Goal: Task Accomplishment & Management: Complete application form

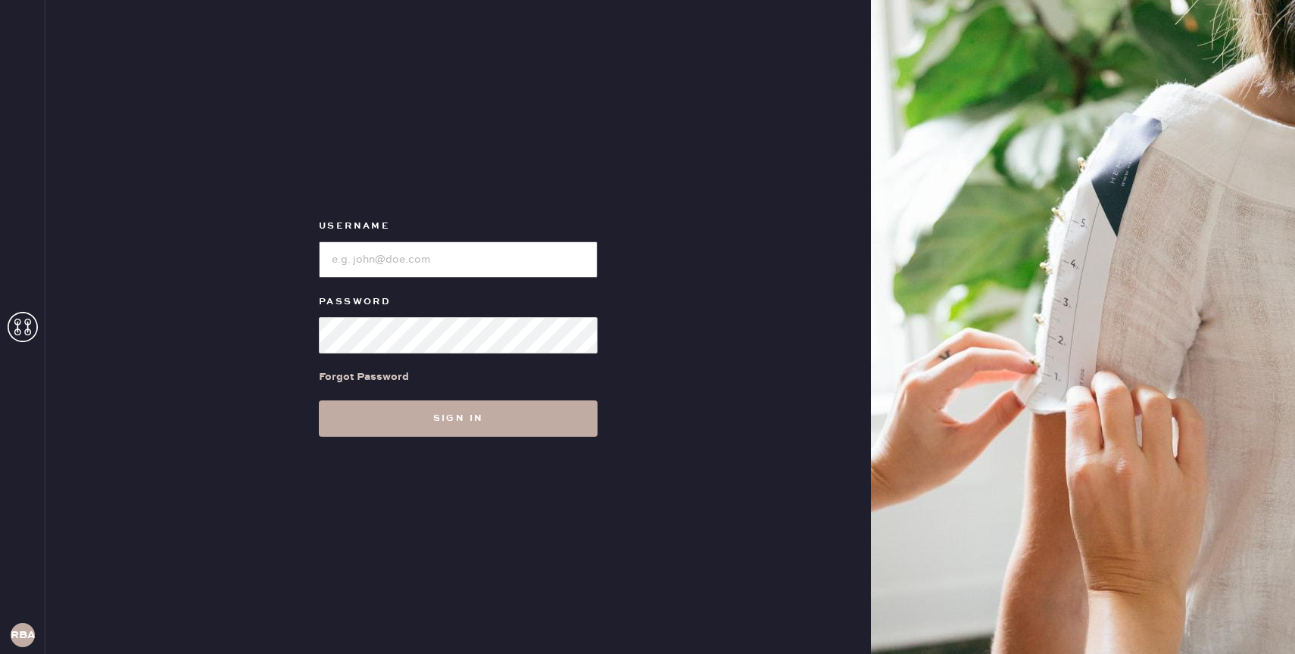
type input "reformationbond"
click at [463, 417] on button "Sign in" at bounding box center [458, 418] width 279 height 36
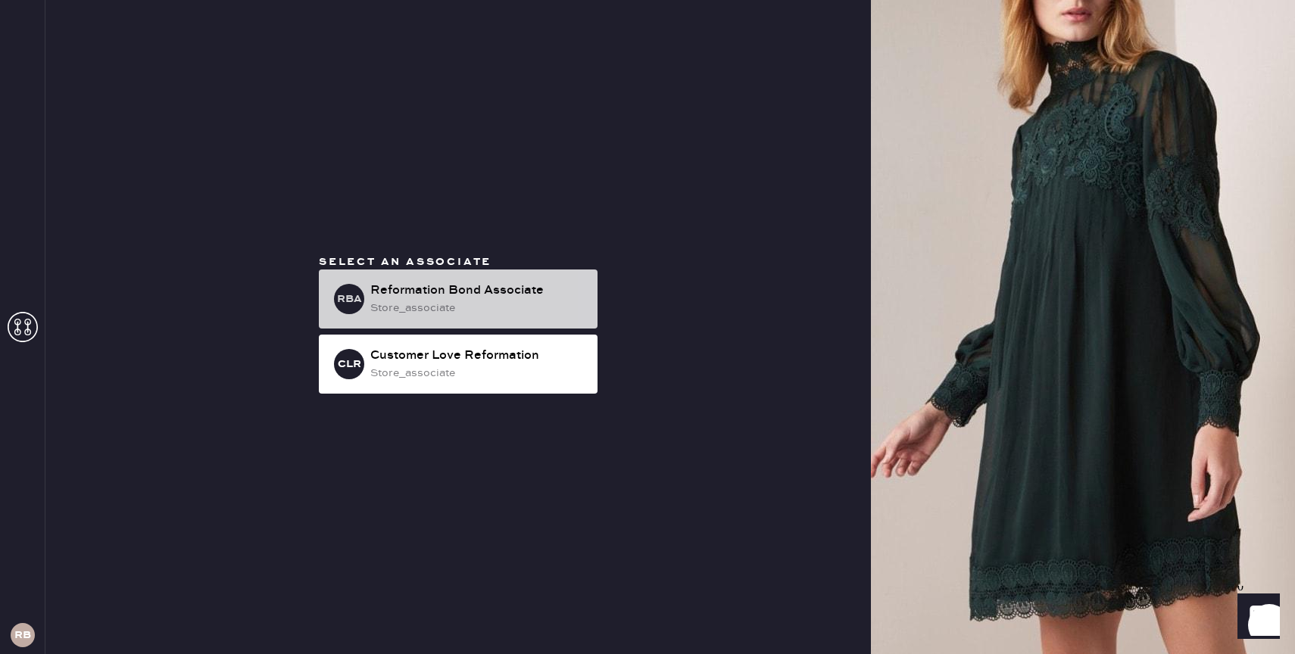
click at [509, 304] on div "store_associate" at bounding box center [477, 308] width 215 height 17
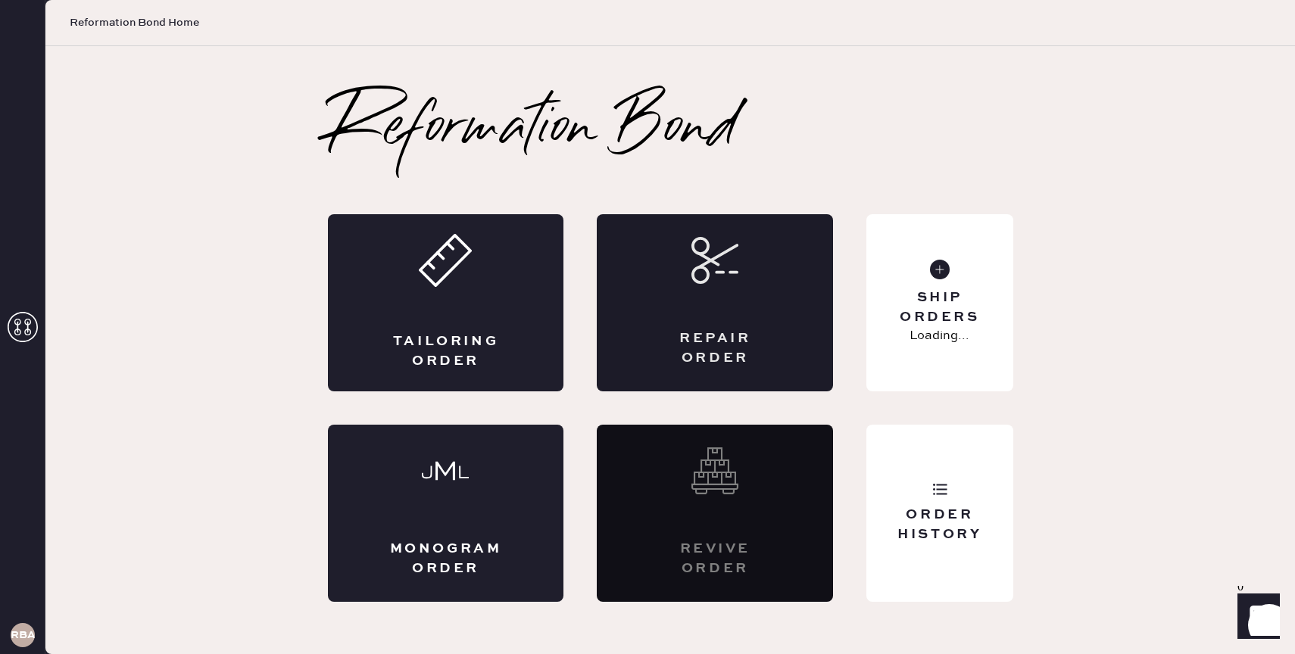
click at [707, 296] on div "Repair Order" at bounding box center [715, 302] width 236 height 177
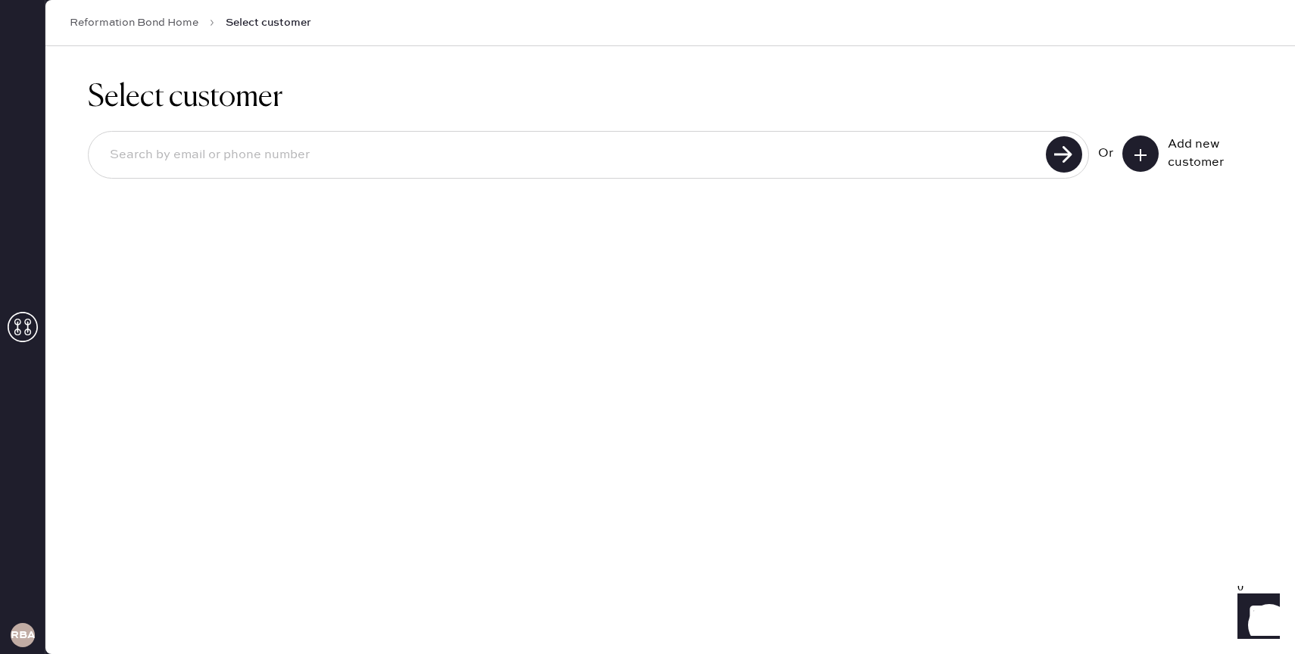
click at [953, 139] on input at bounding box center [569, 155] width 943 height 35
drag, startPoint x: 930, startPoint y: 141, endPoint x: 70, endPoint y: 160, distance: 861.0
click at [70, 160] on div "Select customer 5169650686 Unable to find user, try again or add new user Or Ad…" at bounding box center [669, 160] width 1249 height 228
drag, startPoint x: 110, startPoint y: 155, endPoint x: 279, endPoint y: 155, distance: 168.8
click at [279, 155] on input "5169650686" at bounding box center [569, 155] width 943 height 35
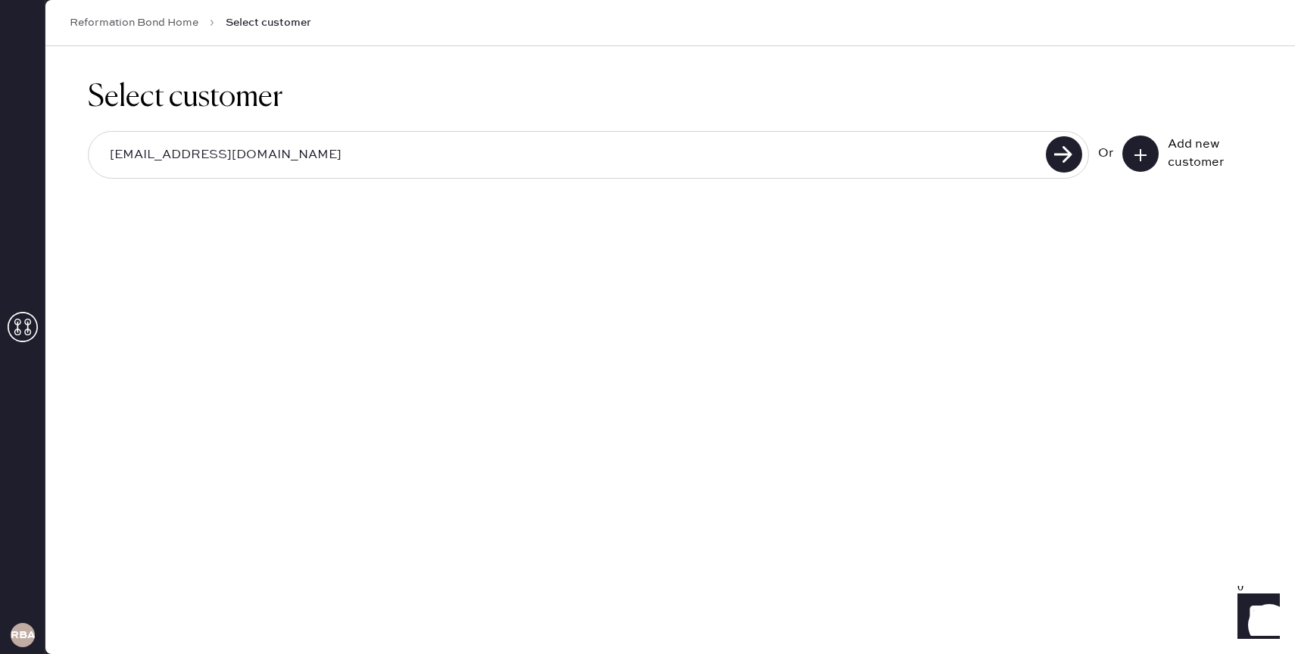
type input "[EMAIL_ADDRESS][DOMAIN_NAME]"
click at [1146, 155] on icon at bounding box center [1140, 155] width 15 height 15
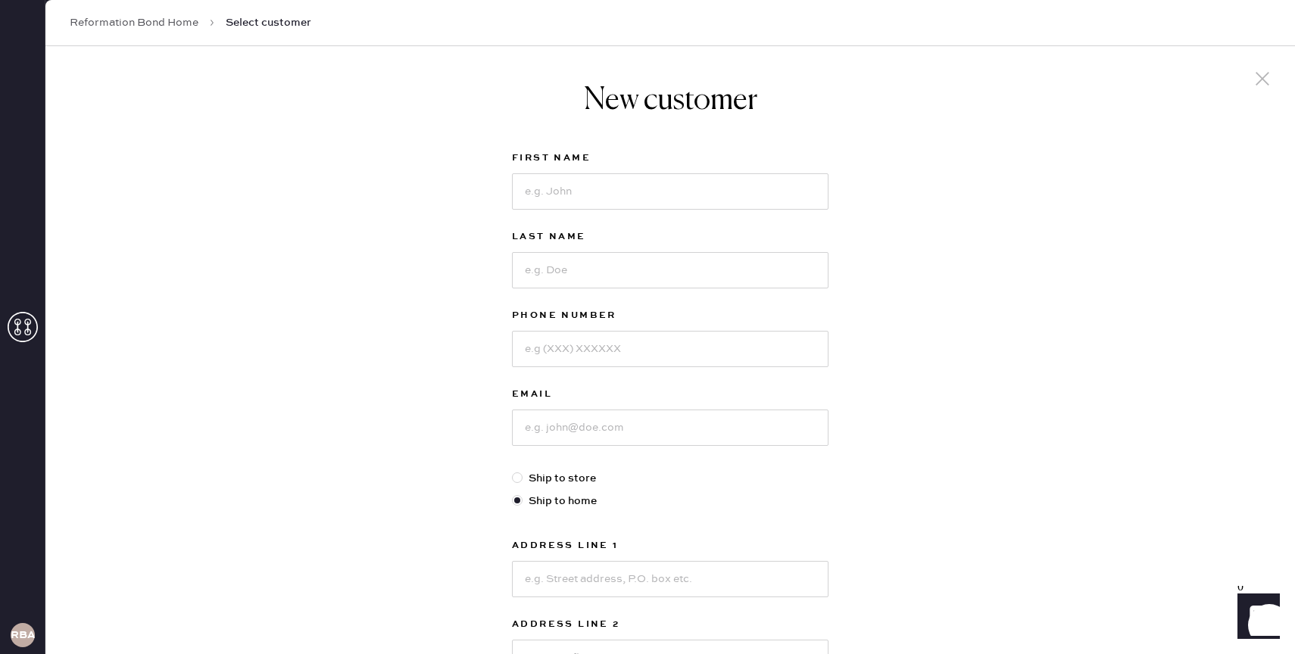
click at [154, 21] on link "Reformation Bond Home" at bounding box center [134, 22] width 129 height 15
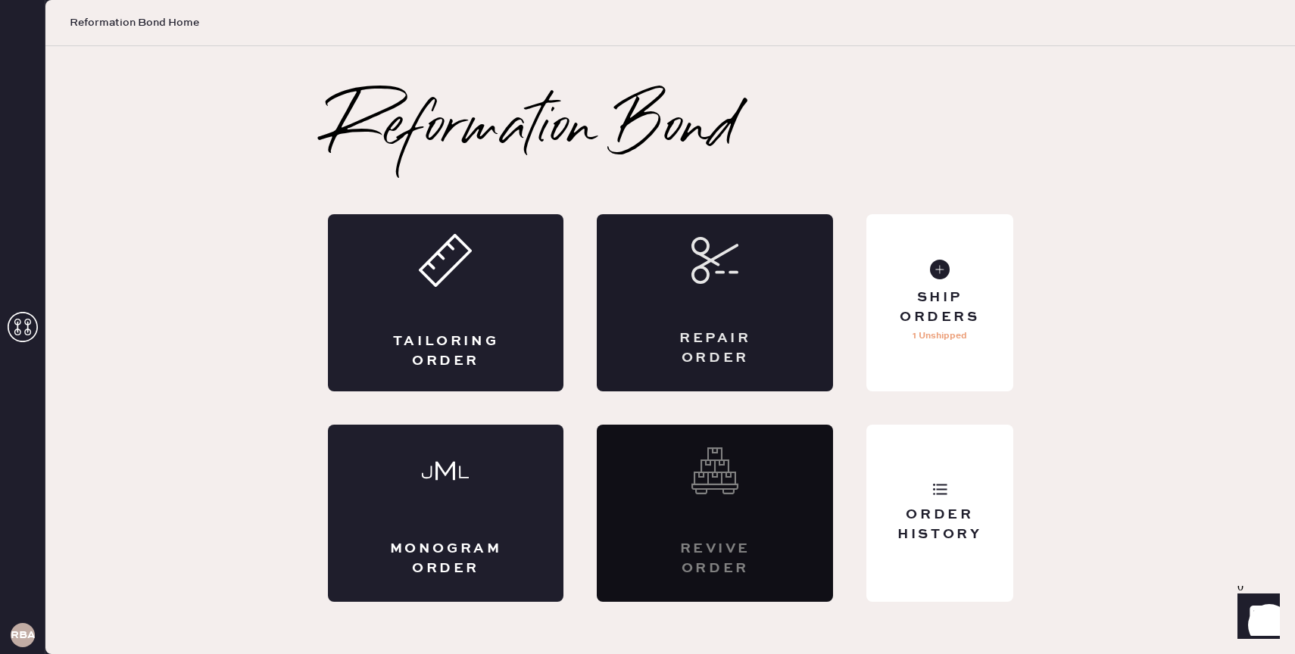
click at [656, 320] on div "Repair Order" at bounding box center [715, 302] width 236 height 177
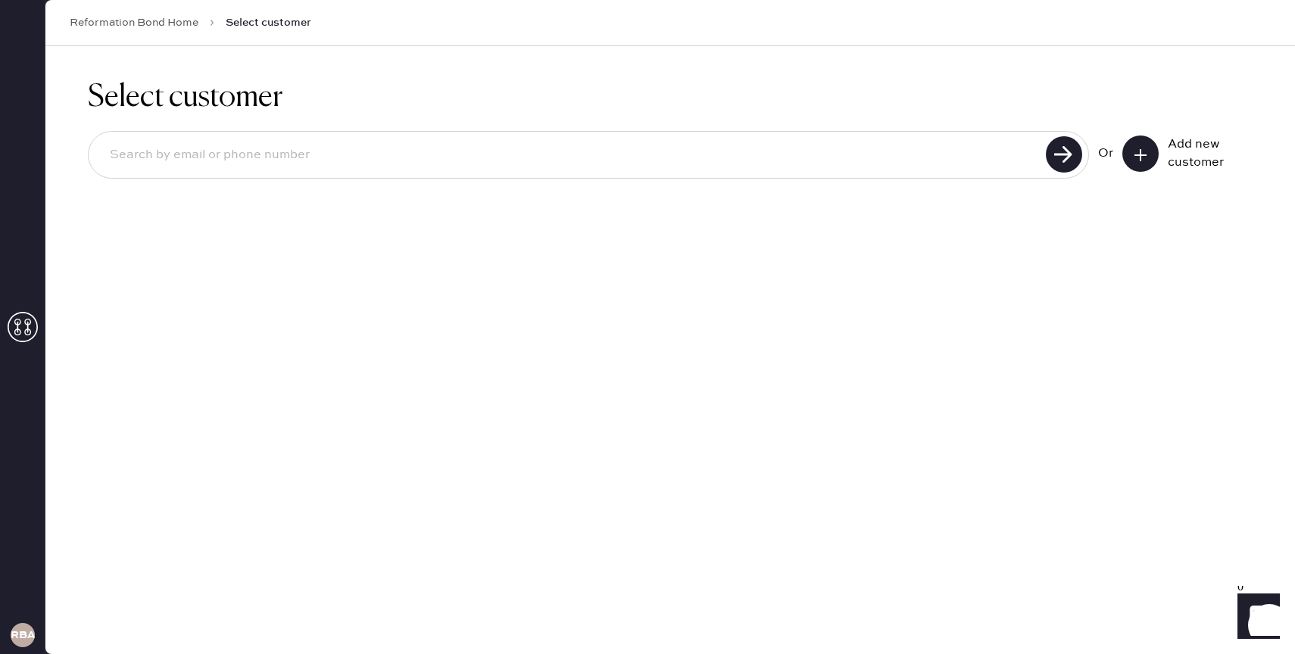
click at [424, 132] on div at bounding box center [588, 155] width 1001 height 48
click at [422, 151] on input at bounding box center [569, 155] width 943 height 35
type input "[EMAIL_ADDRESS][DOMAIN_NAME]"
click at [1136, 161] on button at bounding box center [1140, 154] width 36 height 36
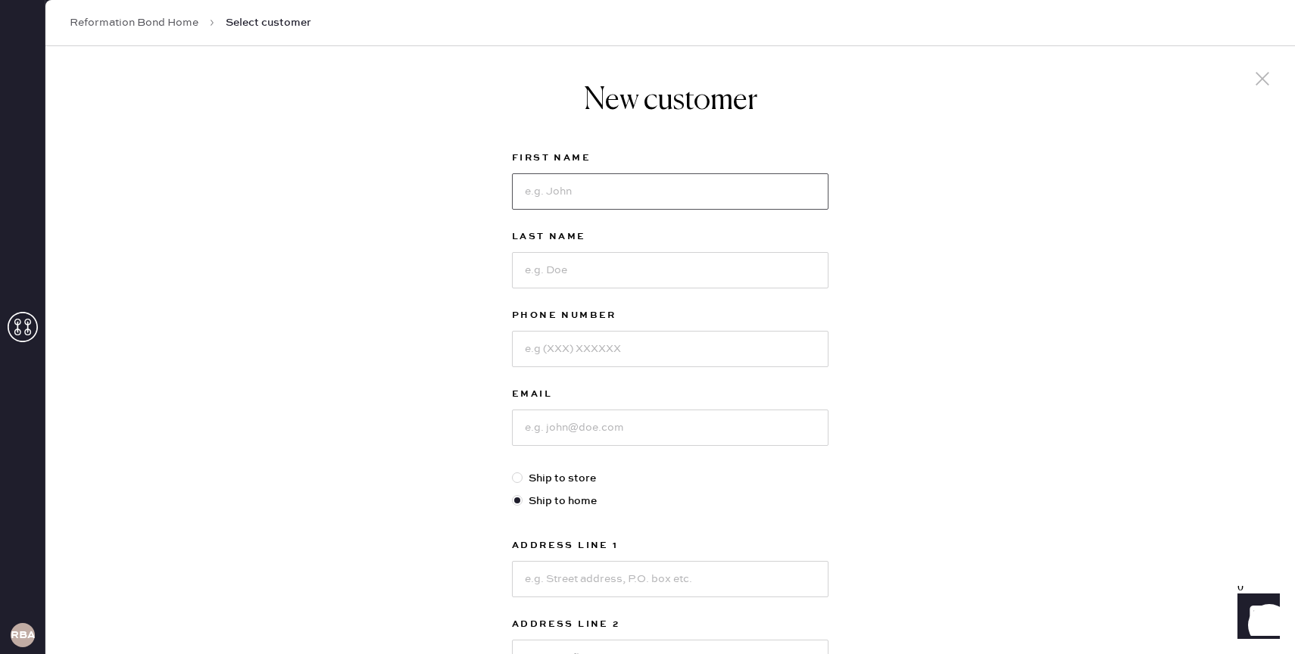
click at [602, 197] on input at bounding box center [670, 191] width 316 height 36
type input "[PERSON_NAME]"
type input "5169650686"
type input "S"
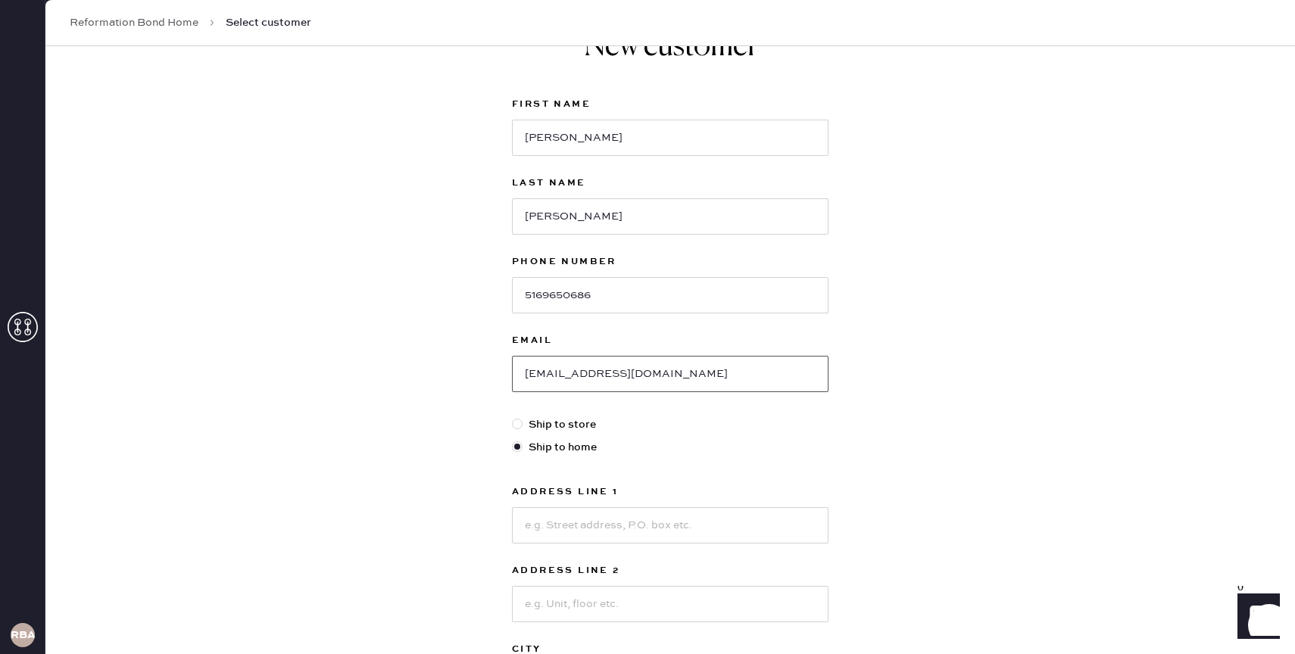
scroll to position [64, 0]
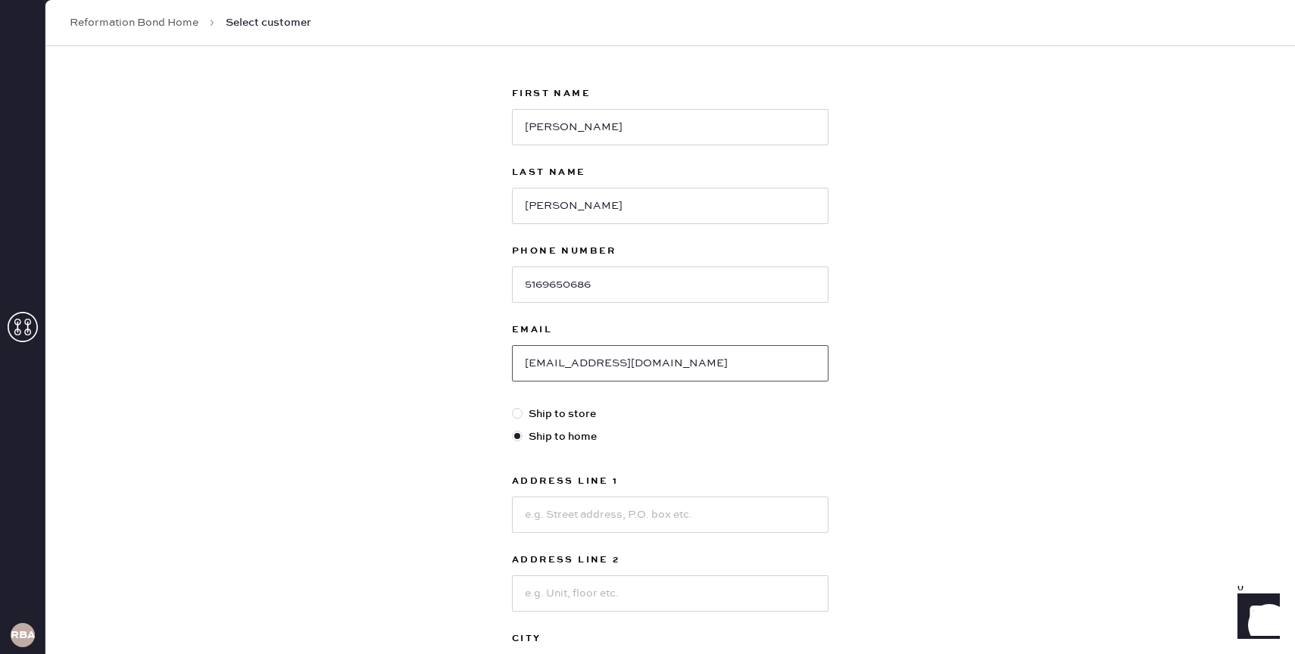
type input "[EMAIL_ADDRESS][DOMAIN_NAME]"
click at [573, 498] on input at bounding box center [670, 515] width 316 height 36
type input "[STREET_ADDRESS]"
type input "8"
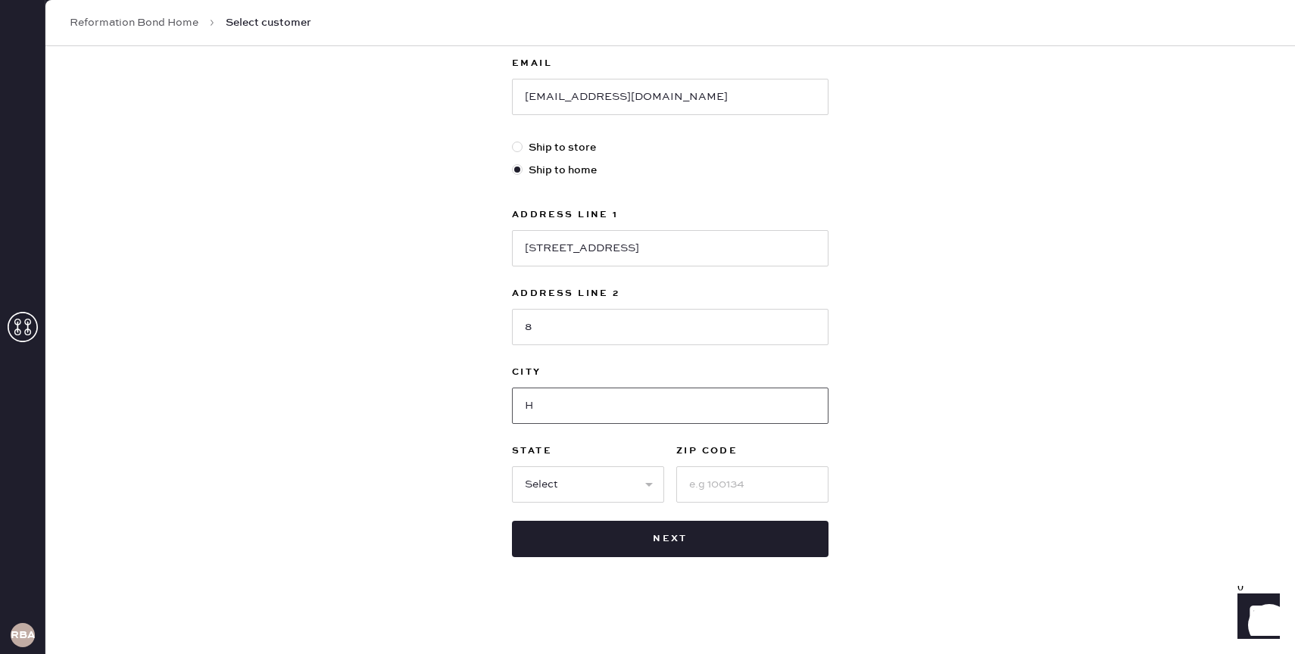
type input "H"
click at [563, 340] on input "8" at bounding box center [670, 327] width 316 height 36
type input "8H"
click at [570, 408] on input "H" at bounding box center [670, 406] width 316 height 36
type input "H"
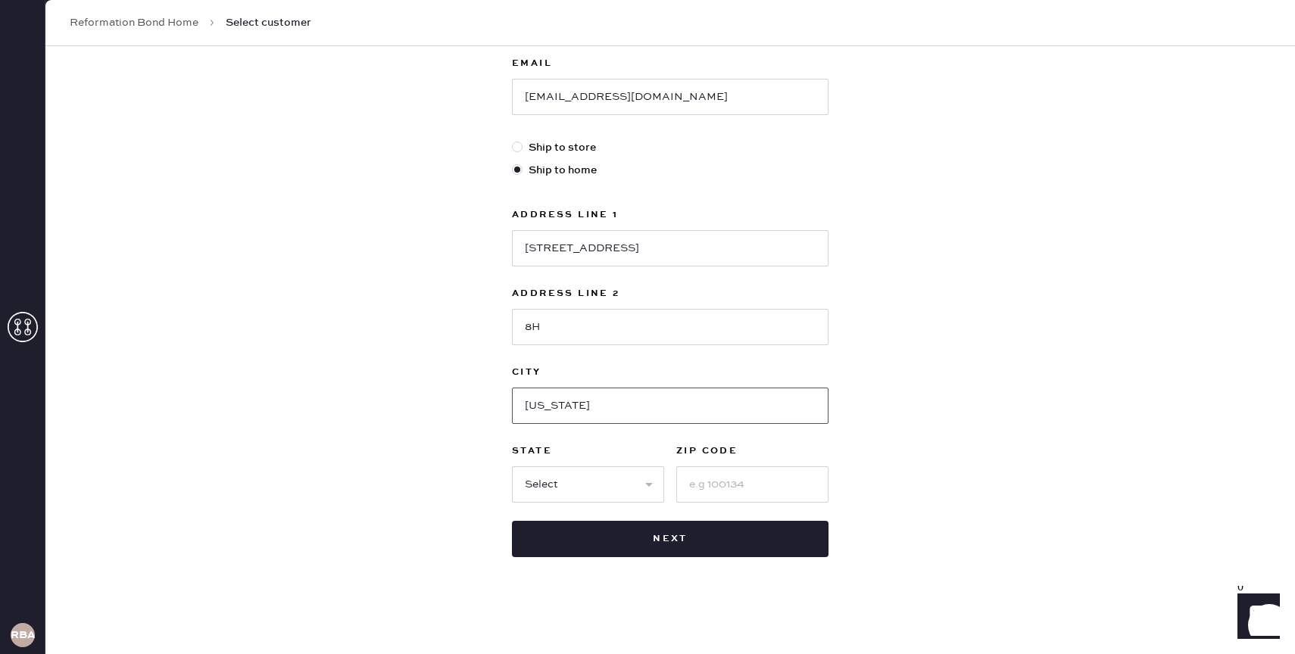
type input "[US_STATE]"
select select "NY"
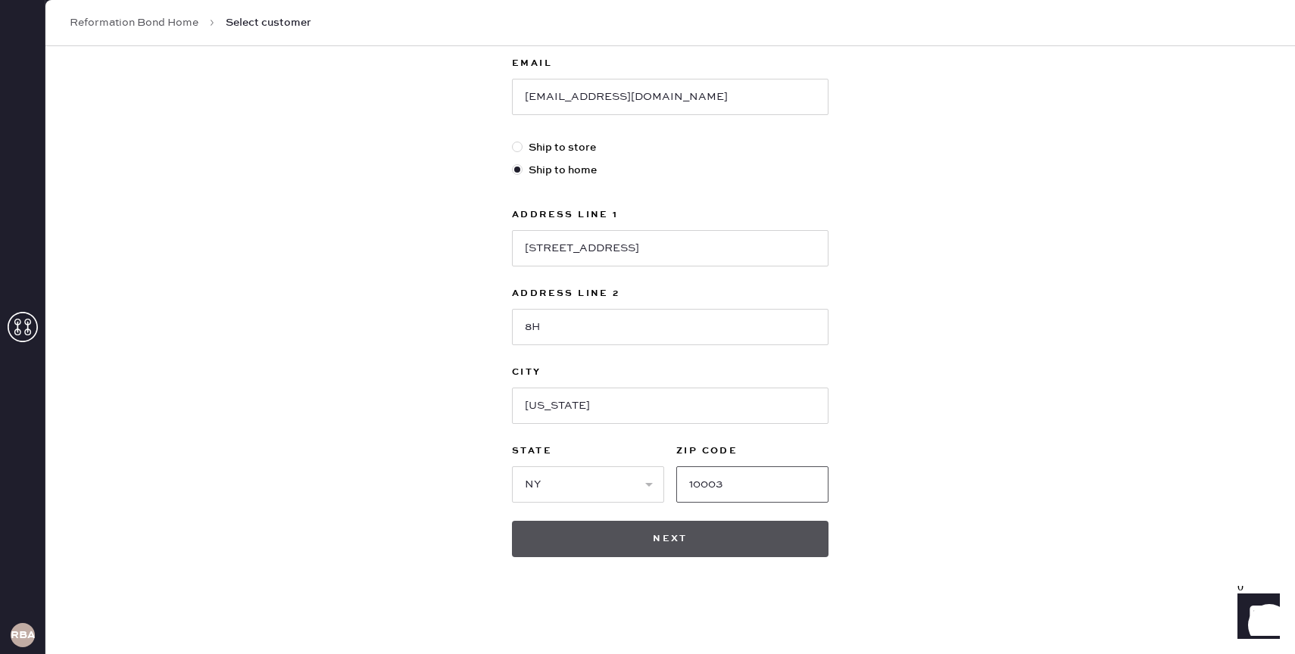
type input "10003"
click at [686, 544] on button "Next" at bounding box center [670, 539] width 316 height 36
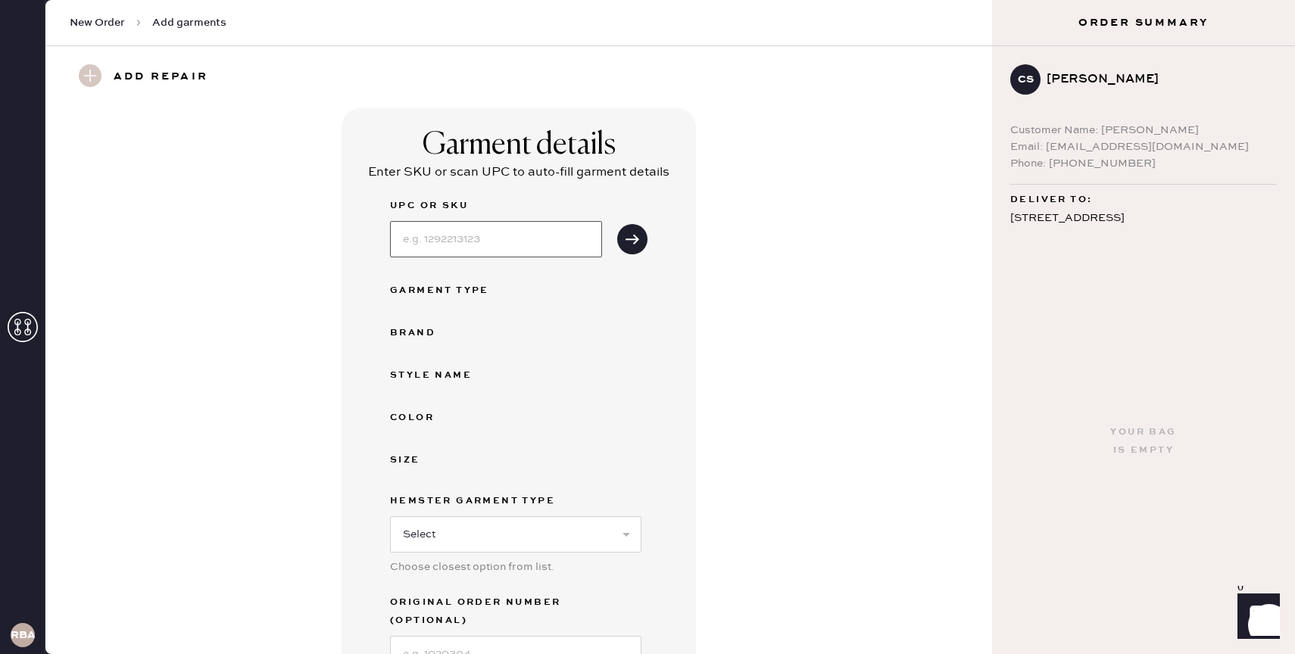
click at [469, 233] on input at bounding box center [496, 239] width 212 height 36
click at [335, 326] on div "Garment details Enter SKU or scan UPC to auto-fill garment details UPC or SKU G…" at bounding box center [519, 417] width 892 height 619
click at [457, 241] on input at bounding box center [496, 239] width 212 height 36
click at [445, 527] on select "Select Basic Skirt Jeans Leggings Pants Shorts Basic Sleeved Dress Basic Sleeve…" at bounding box center [515, 534] width 251 height 36
select select "4"
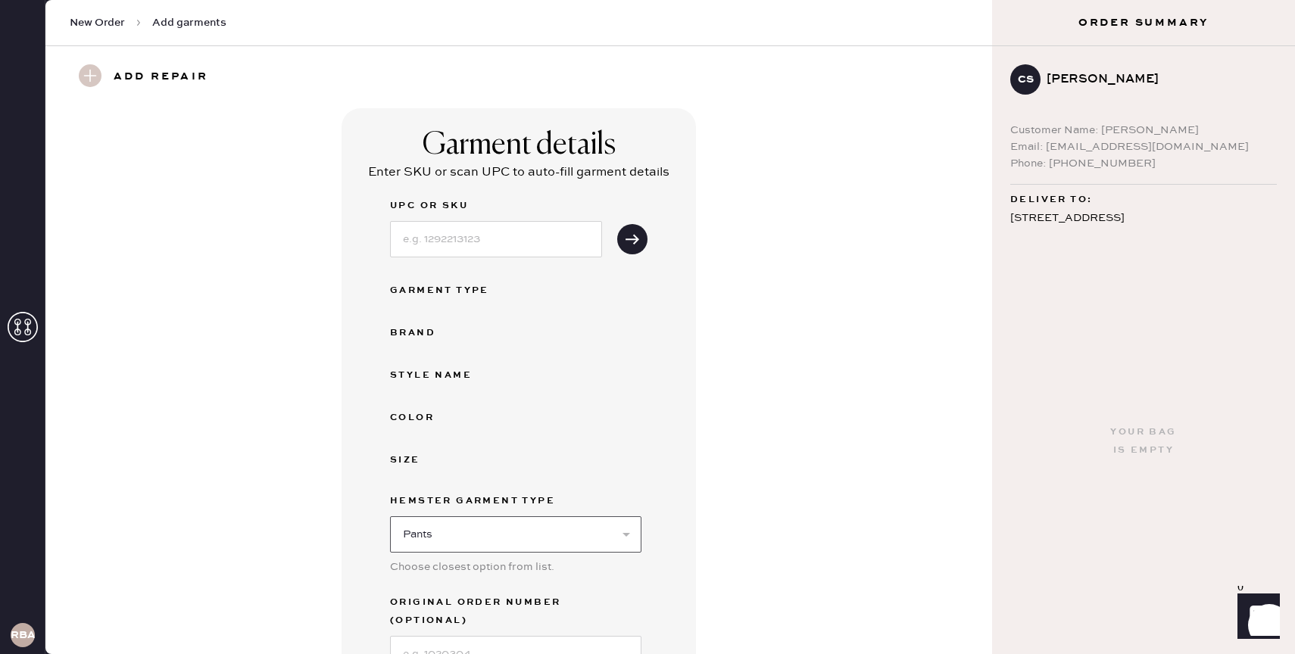
click at [390, 516] on select "Select Basic Skirt Jeans Leggings Pants Shorts Basic Sleeved Dress Basic Sleeve…" at bounding box center [515, 534] width 251 height 36
click at [472, 237] on input at bounding box center [496, 239] width 212 height 36
click at [372, 257] on div "Garment details Enter SKU or scan UPC to auto-fill garment details UPC or SKU G…" at bounding box center [518, 417] width 354 height 619
click at [503, 236] on input at bounding box center [496, 239] width 212 height 36
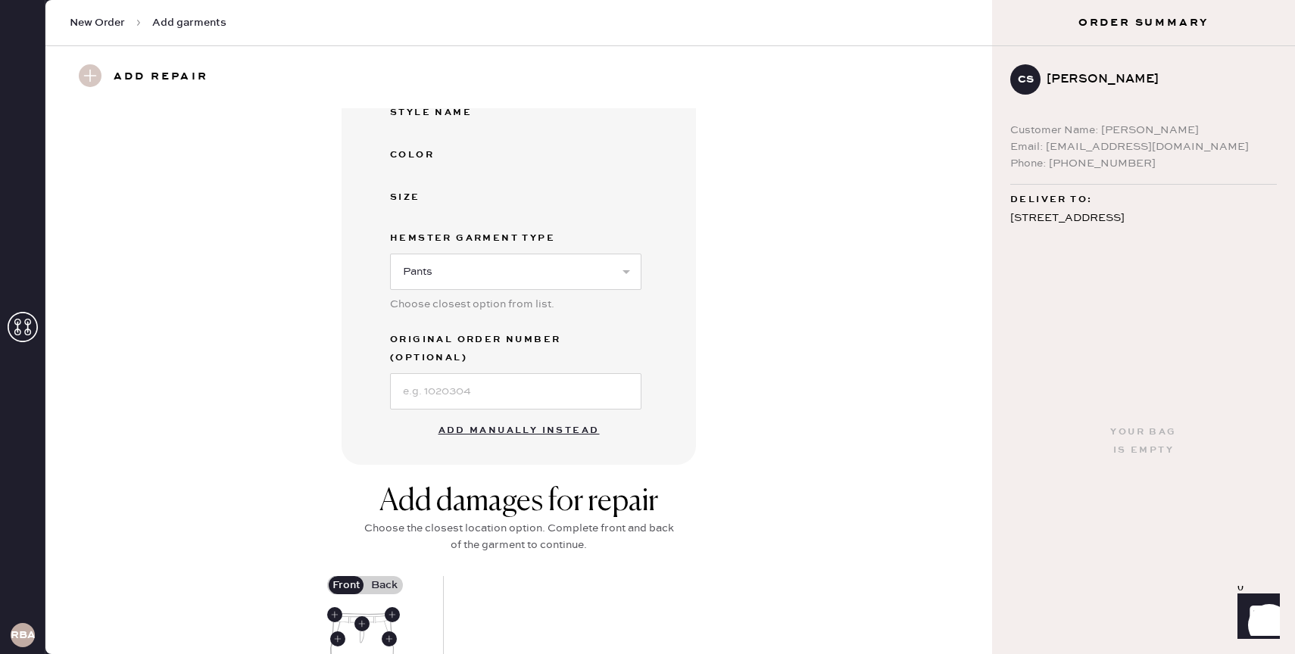
scroll to position [391, 0]
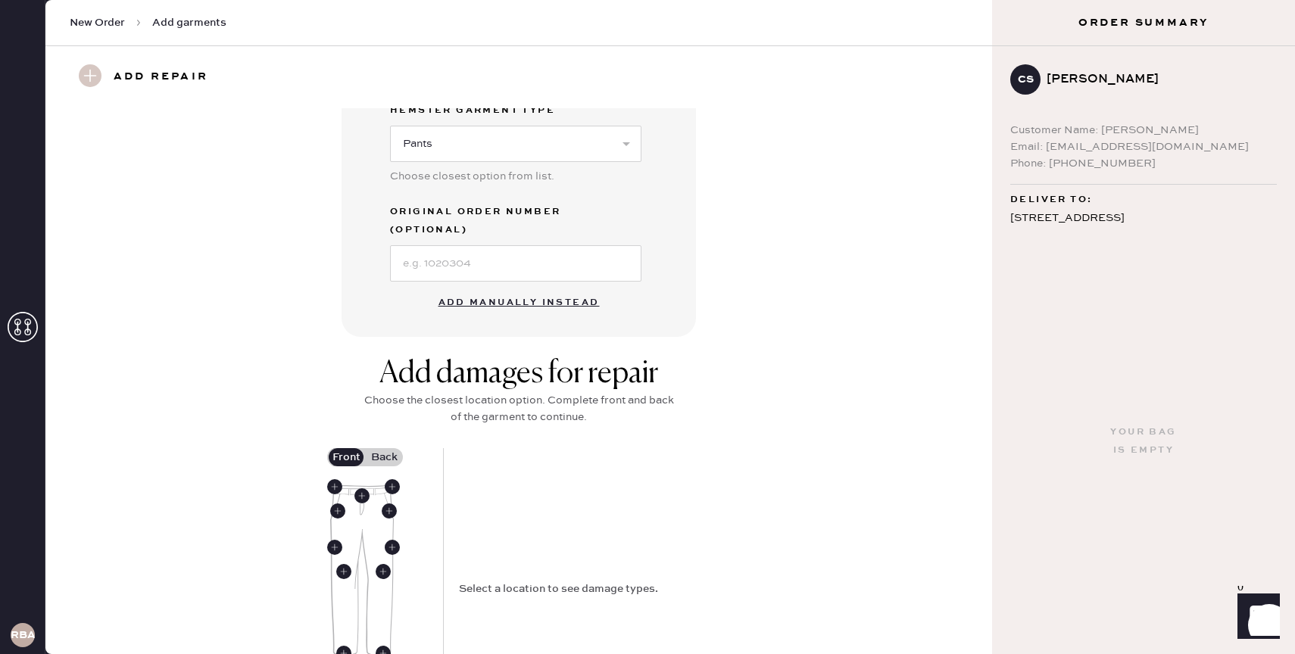
click at [718, 297] on div "Garment details Enter SKU or scan UPC to auto-fill garment details UPC or SKU G…" at bounding box center [519, 27] width 892 height 619
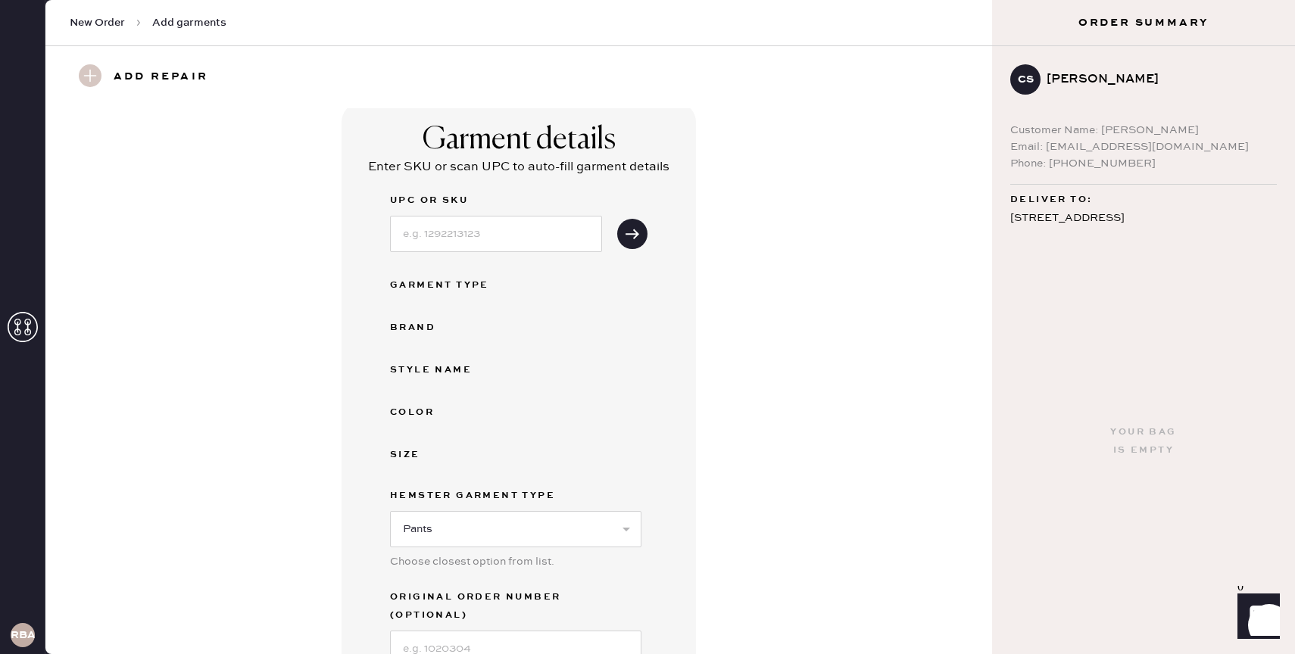
scroll to position [0, 0]
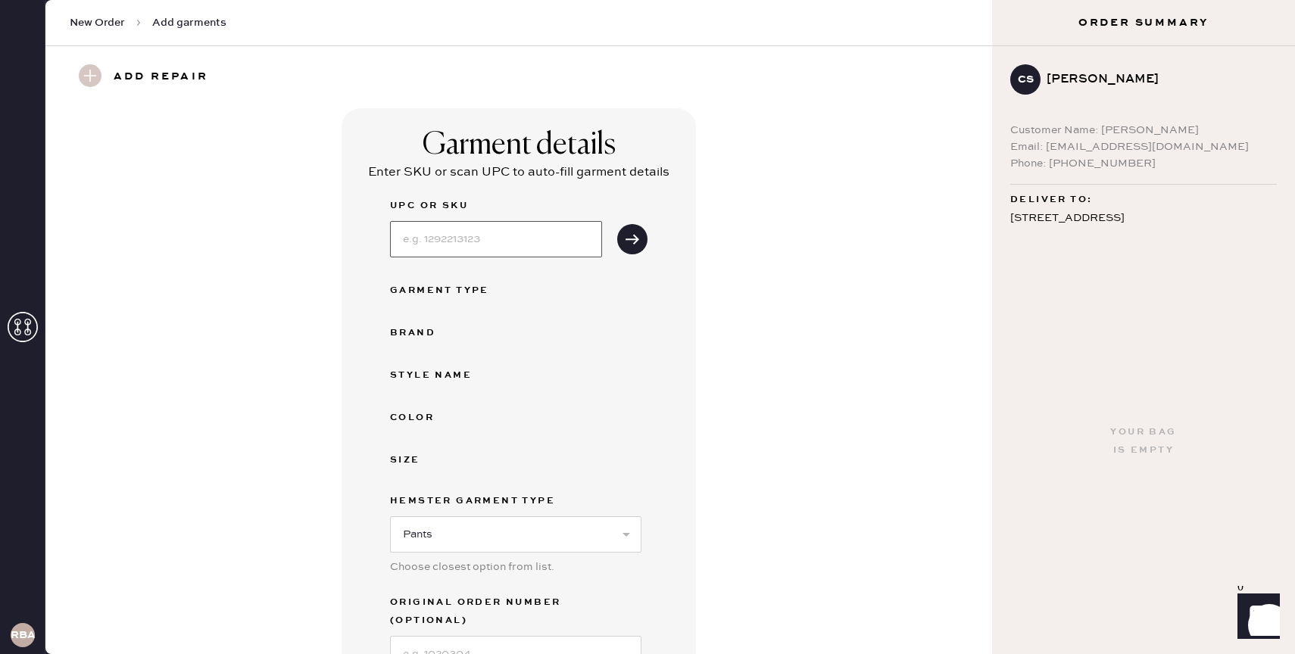
click at [493, 236] on input at bounding box center [496, 239] width 212 height 36
click at [754, 270] on div "Garment details Enter SKU or scan UPC to auto-fill garment details UPC or SKU G…" at bounding box center [519, 417] width 892 height 619
click at [412, 248] on input at bounding box center [496, 239] width 212 height 36
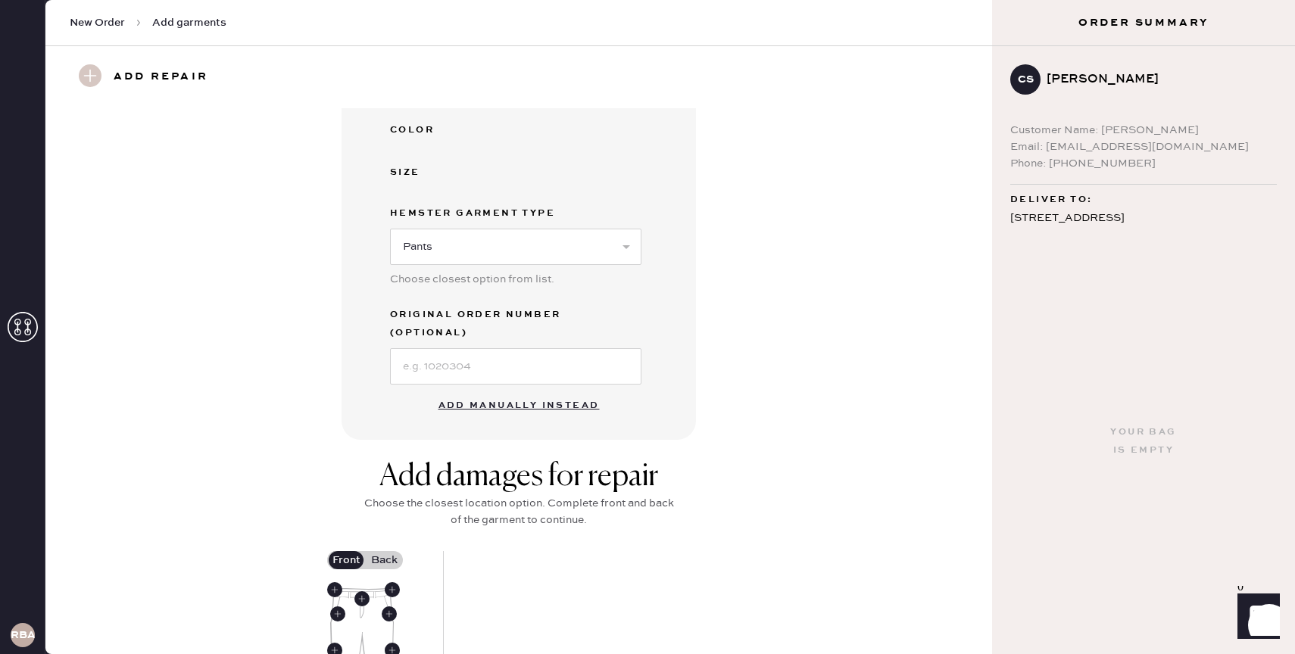
scroll to position [289, 0]
click at [457, 389] on button "Add manually instead" at bounding box center [518, 404] width 179 height 30
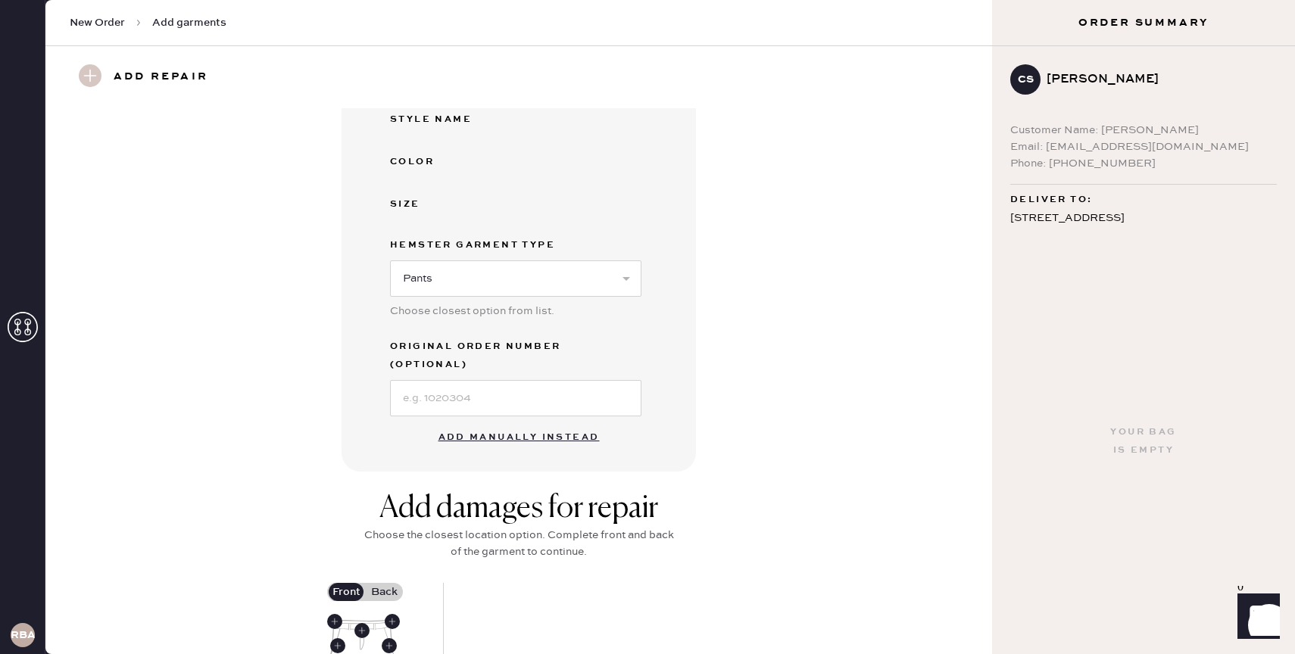
select select "4"
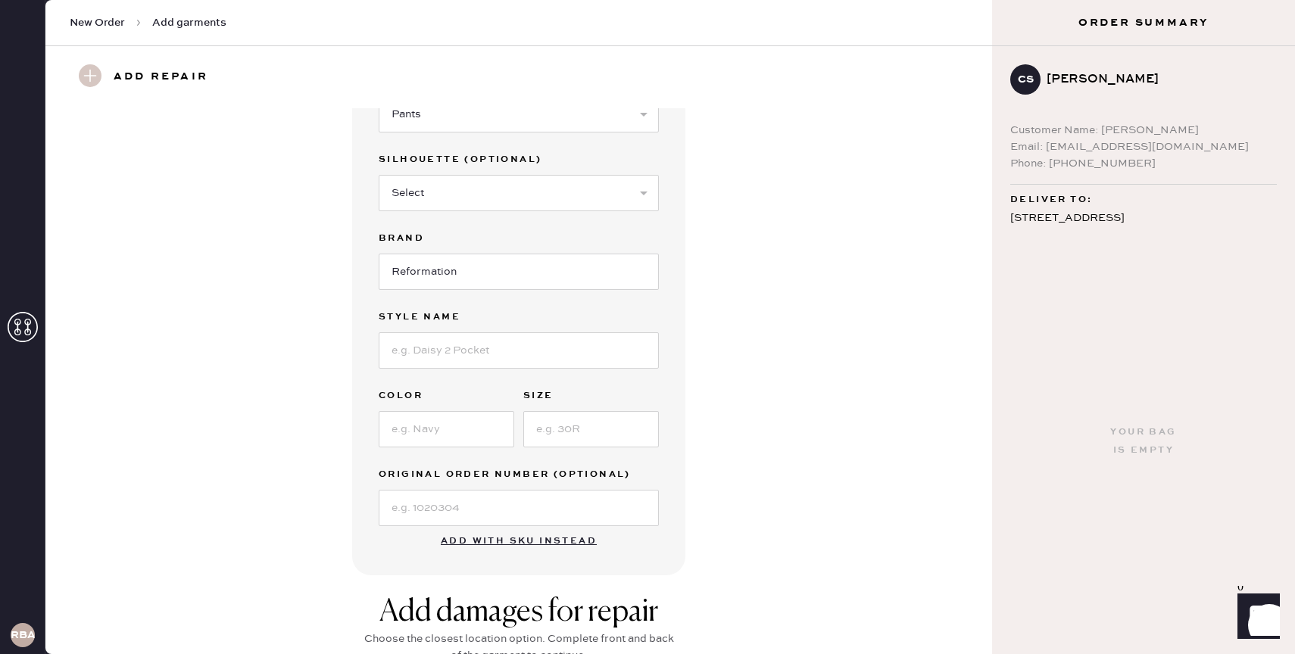
scroll to position [153, 0]
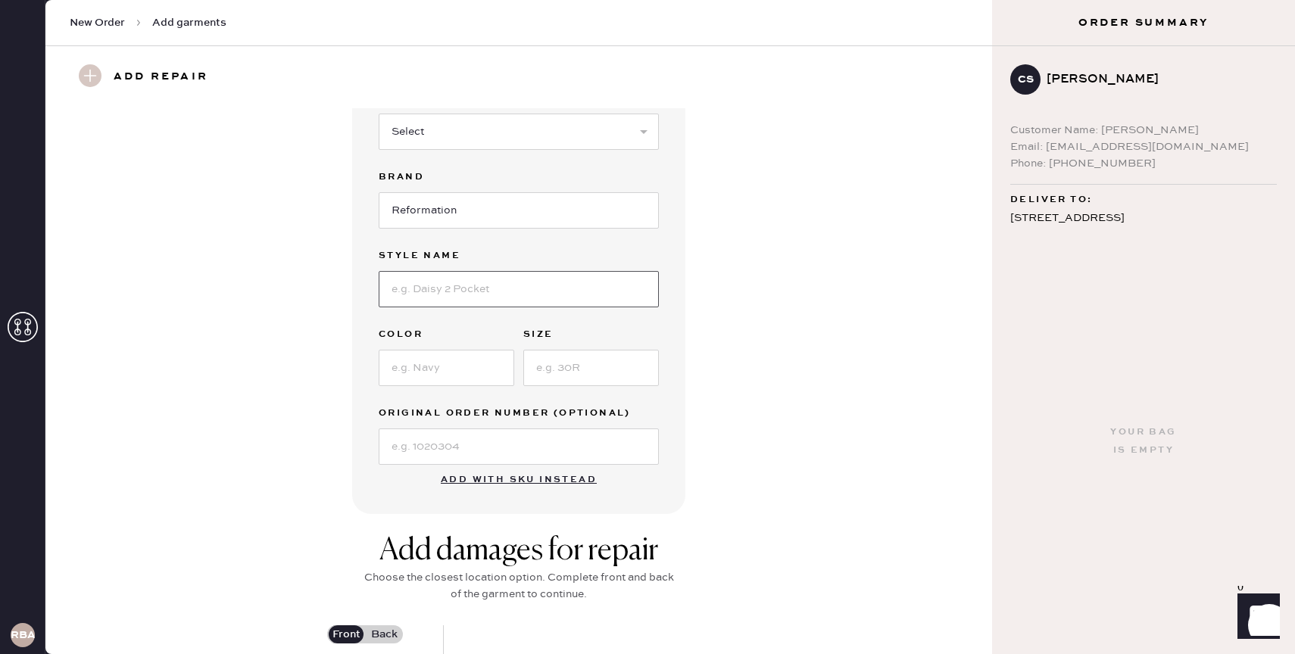
click at [444, 285] on input at bounding box center [519, 289] width 280 height 36
type input "[PERSON_NAME]"
click at [416, 357] on input at bounding box center [447, 368] width 136 height 36
type input "blue"
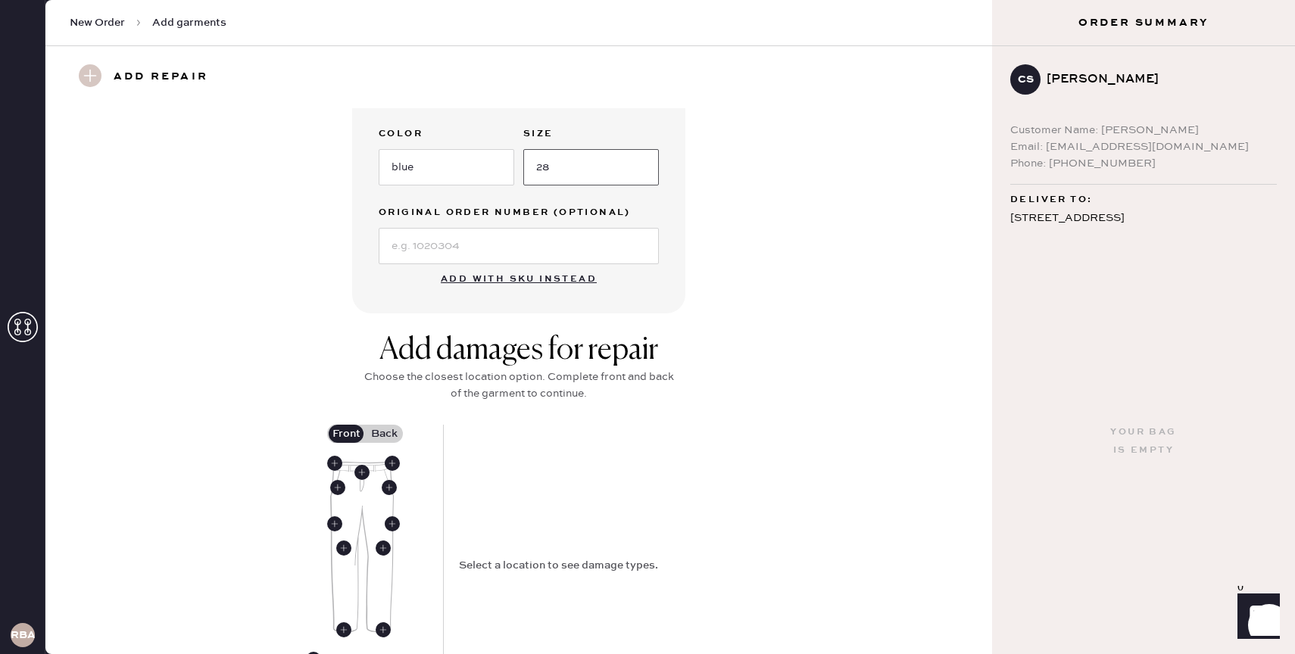
scroll to position [350, 0]
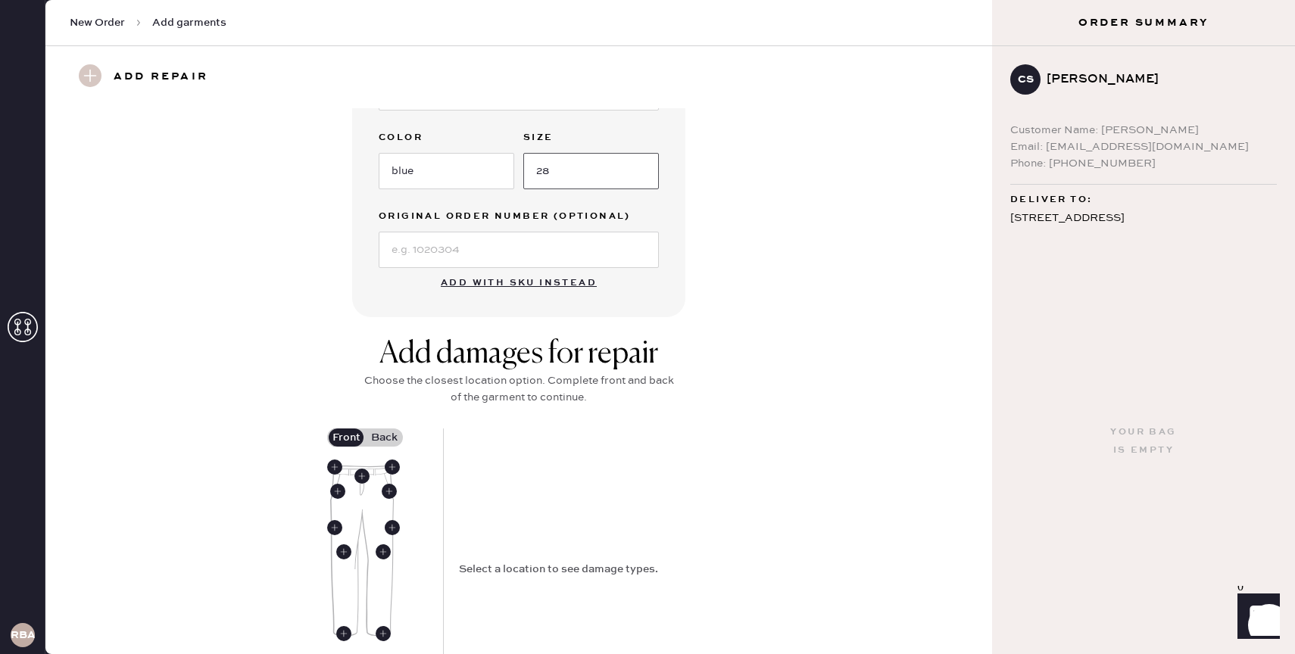
type input "28"
click at [466, 249] on input at bounding box center [519, 250] width 280 height 36
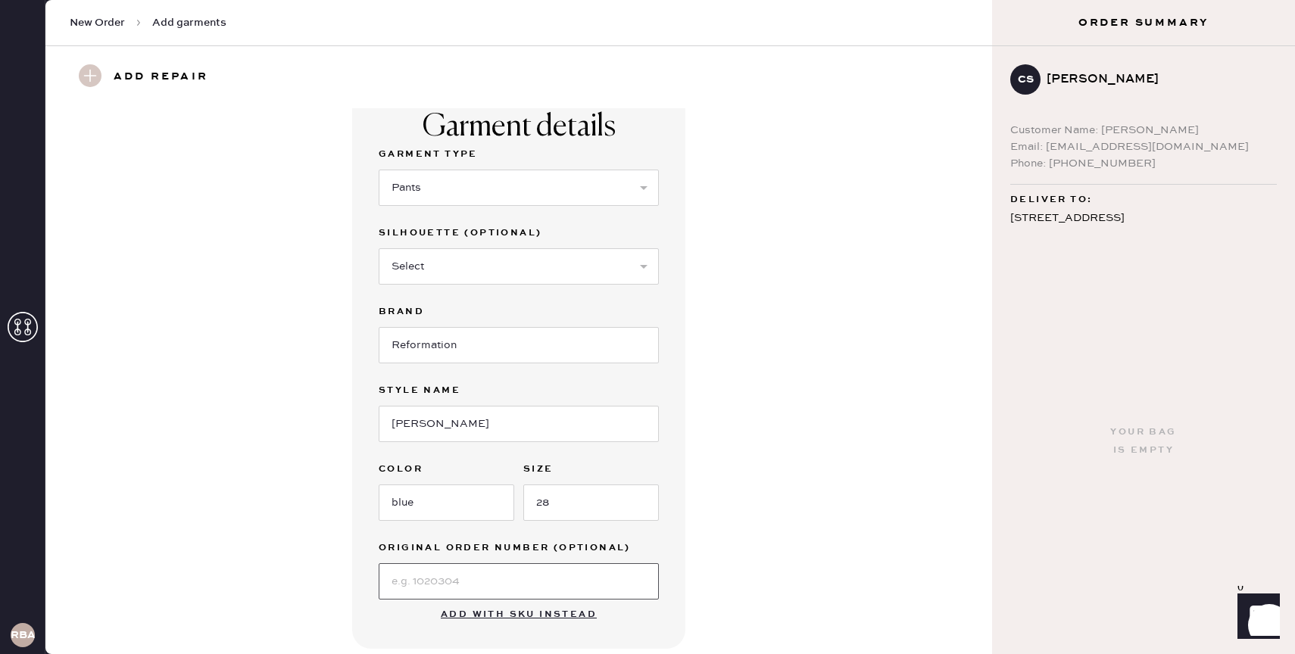
scroll to position [0, 0]
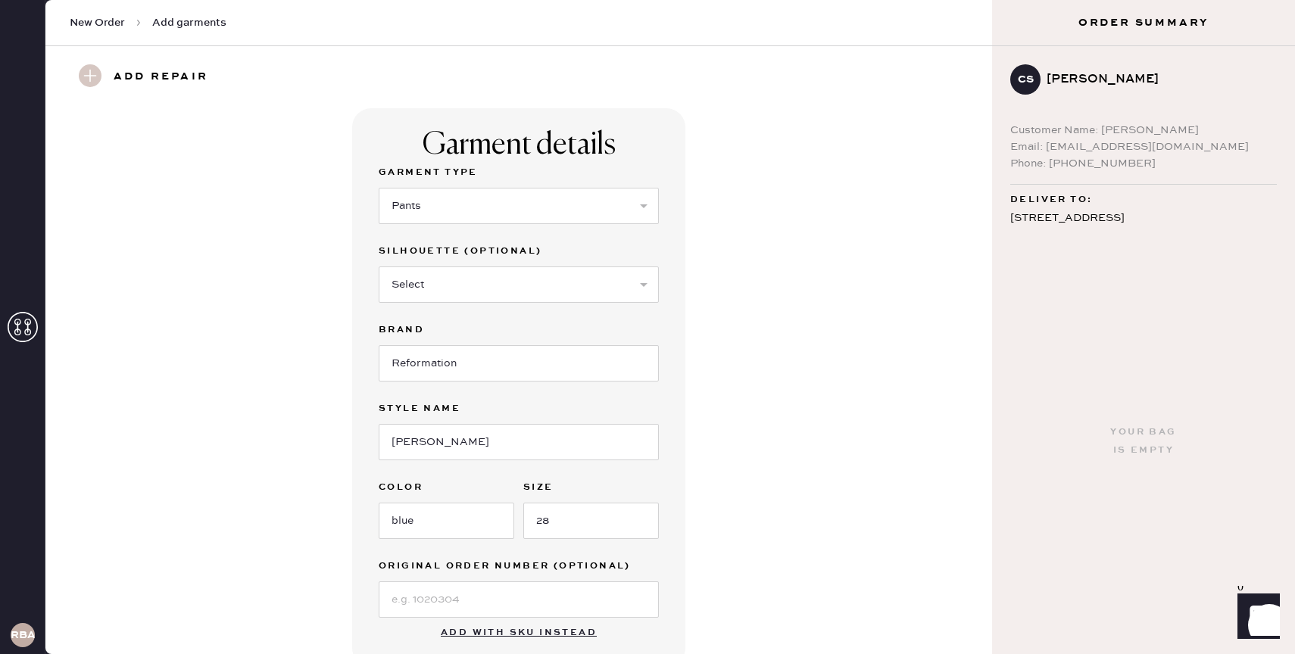
click at [372, 284] on div "Garment details Garment Type Select Basic Skirt Jeans Leggings Pants Shorts Bas…" at bounding box center [518, 387] width 333 height 559
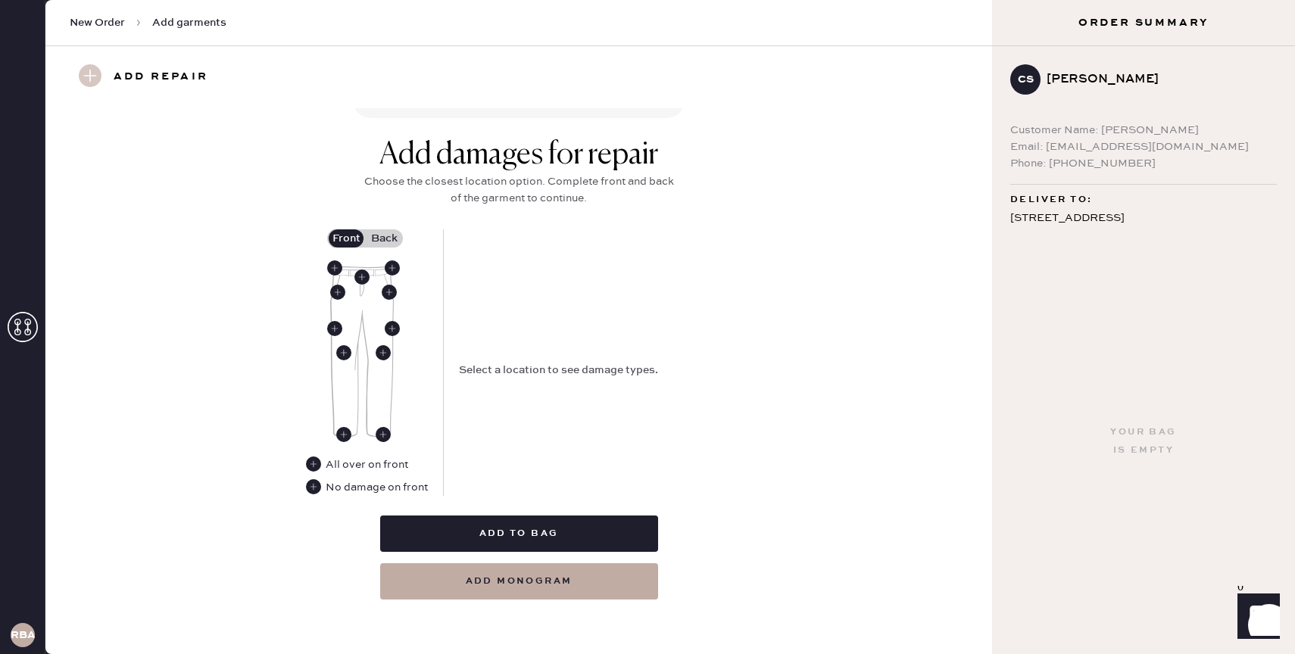
scroll to position [548, 0]
click at [366, 275] on use at bounding box center [361, 277] width 15 height 15
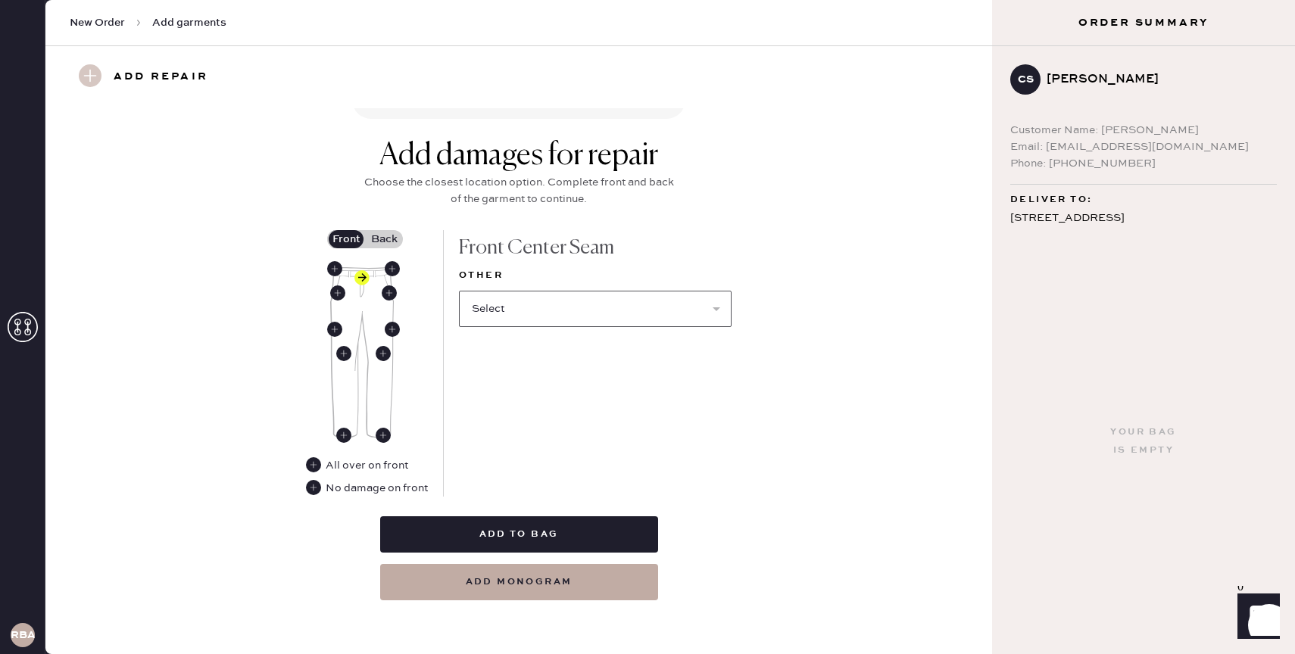
click at [554, 304] on select "Select Broken / Ripped Hem Broken Beads Broken Belt Loop Broken Button Broken E…" at bounding box center [595, 309] width 273 height 36
select select "2064"
click at [459, 291] on select "Select Broken / Ripped Hem Broken Beads Broken Belt Loop Broken Button Broken E…" at bounding box center [595, 309] width 273 height 36
select select
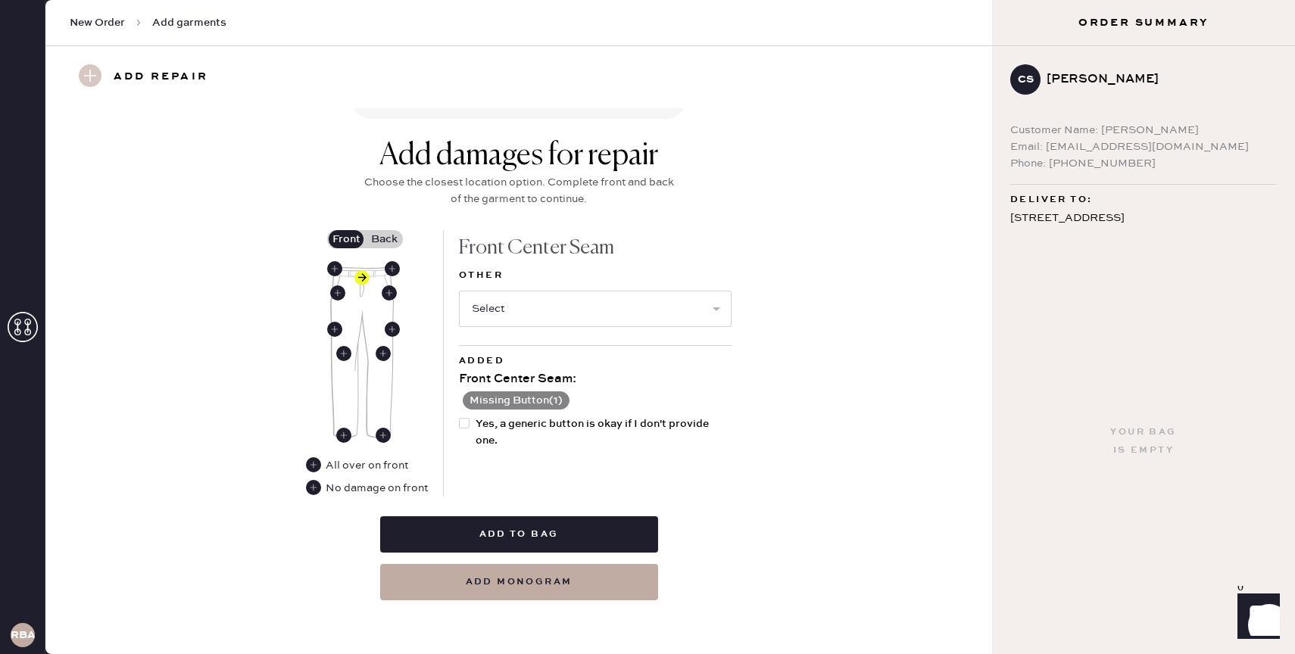
click at [461, 426] on div at bounding box center [464, 423] width 11 height 11
click at [460, 416] on input "Yes, a generic button is okay if I don't provide one." at bounding box center [459, 416] width 1 height 1
checkbox input "true"
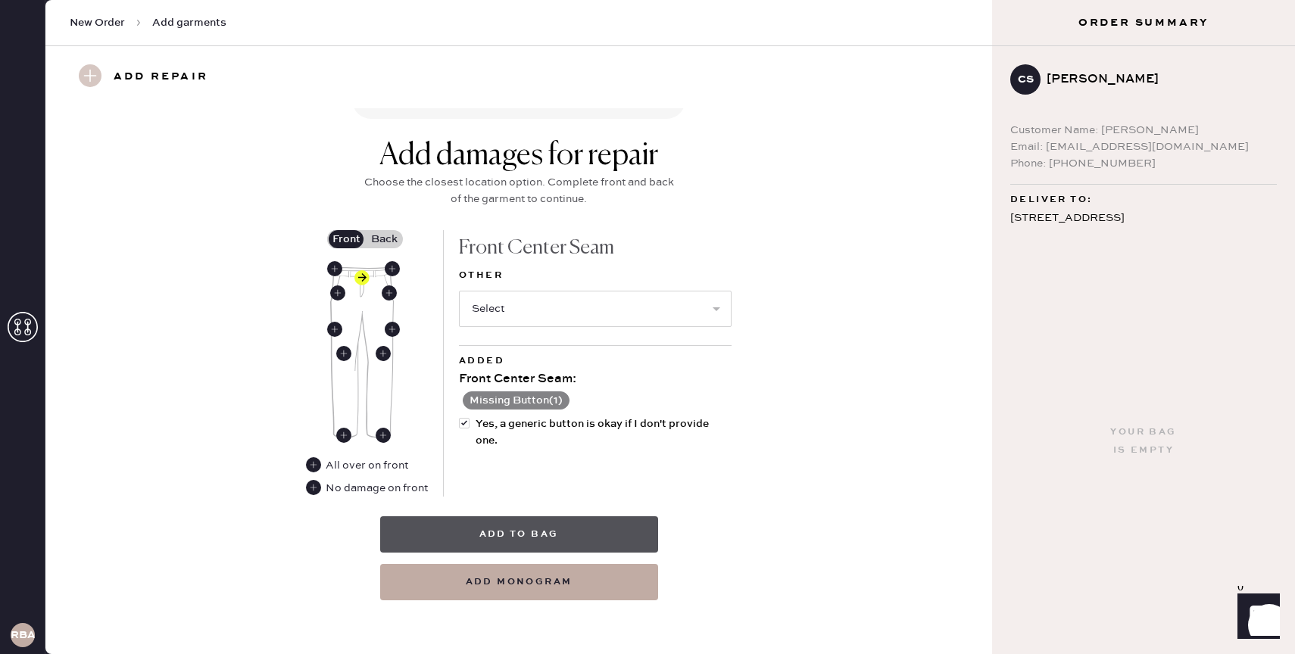
click at [524, 521] on button "Add to bag" at bounding box center [519, 534] width 278 height 36
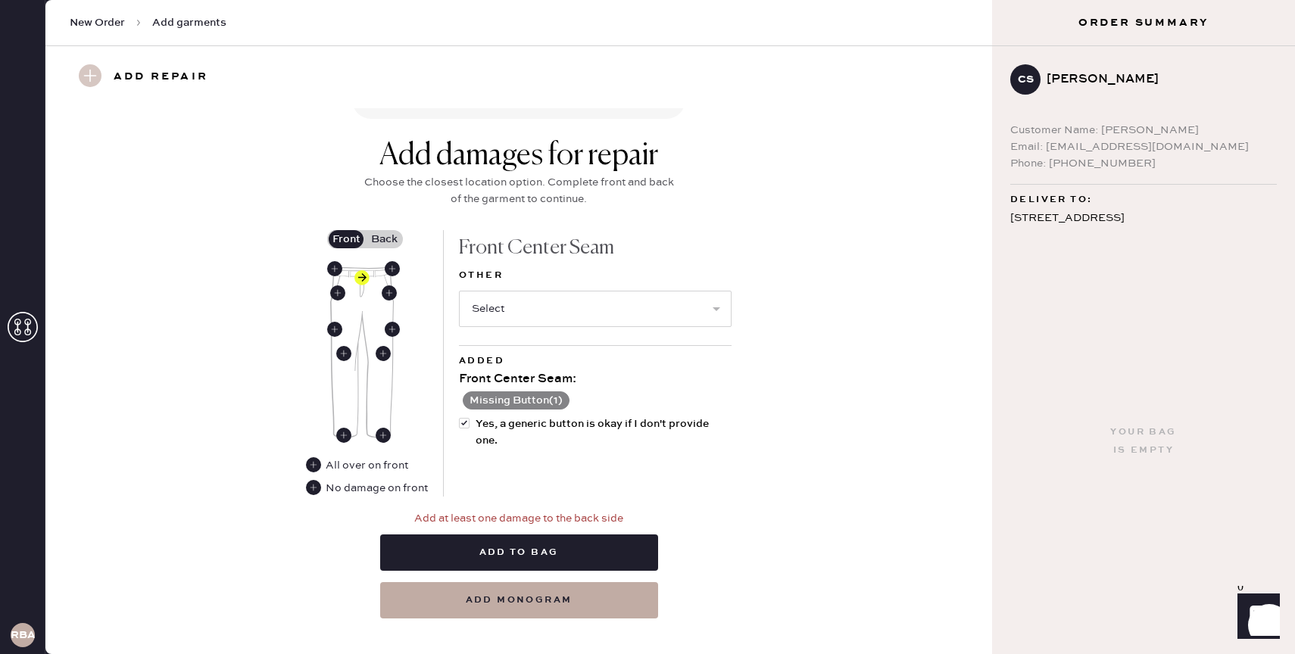
click at [376, 239] on label "Back" at bounding box center [384, 239] width 38 height 18
click at [384, 239] on input "Back" at bounding box center [384, 239] width 0 height 0
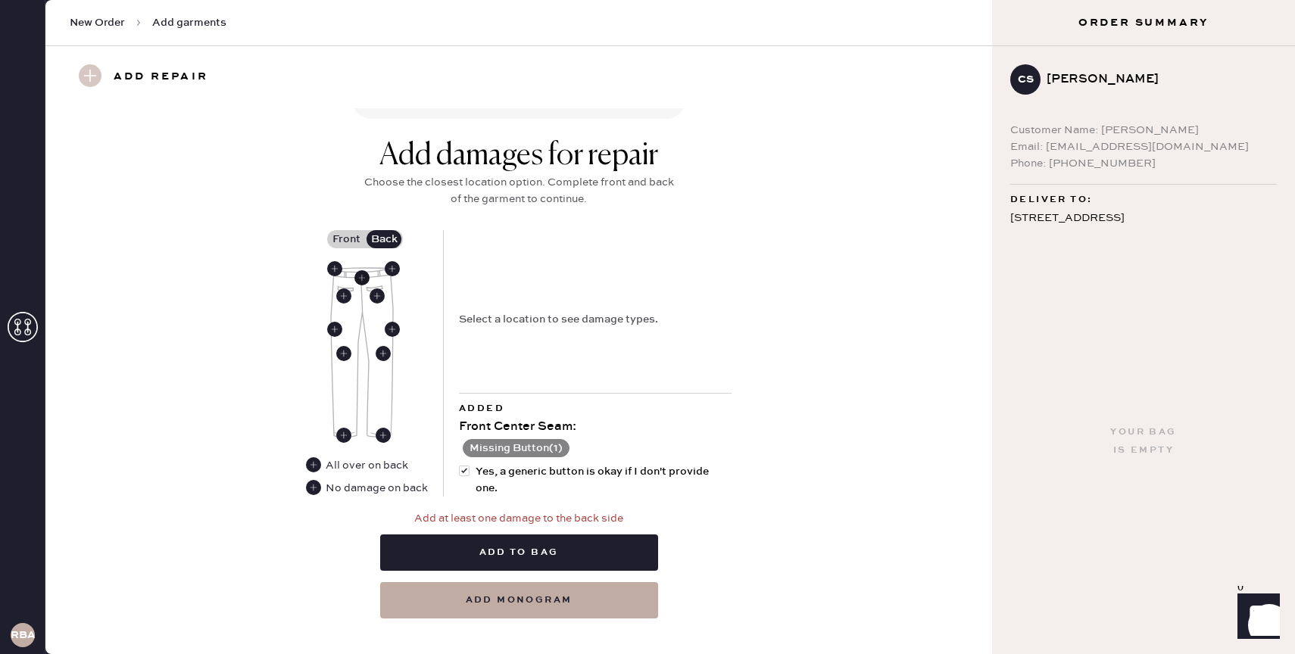
click at [360, 275] on use at bounding box center [361, 277] width 15 height 15
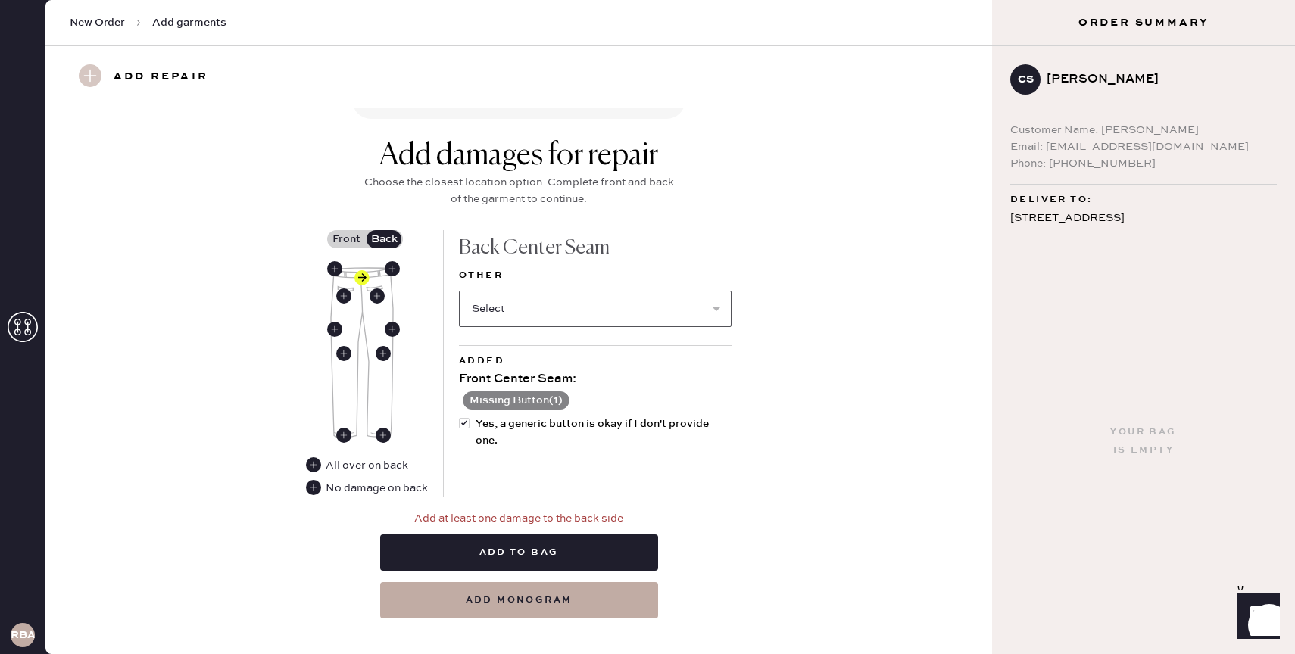
click at [516, 301] on select "Select Broken / Ripped Hem Broken Beads Broken Belt Loop Broken Button Broken E…" at bounding box center [595, 309] width 273 height 36
select select "2064"
click at [459, 291] on select "Select Broken / Ripped Hem Broken Beads Broken Belt Loop Broken Button Broken E…" at bounding box center [595, 309] width 273 height 36
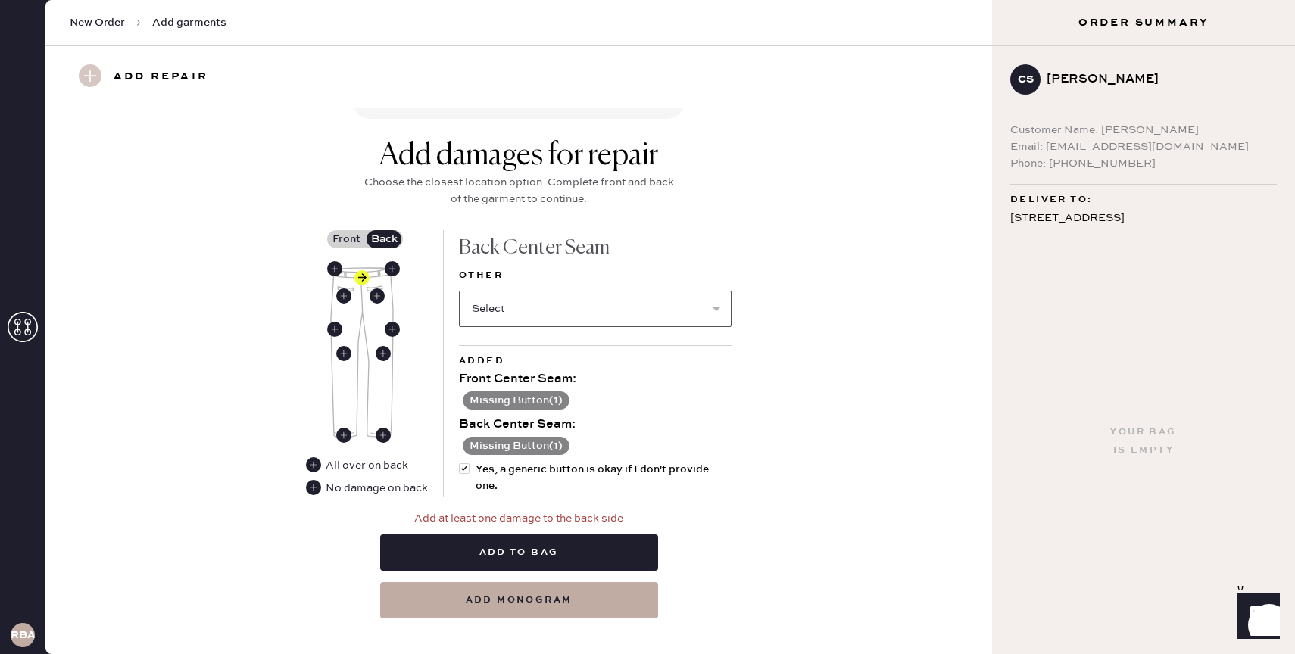
click at [534, 316] on select "Select Broken / Ripped Hem Broken Beads Broken Belt Loop Broken Button Broken E…" at bounding box center [595, 309] width 273 height 36
select select "1699"
click at [459, 291] on select "Select Broken / Ripped Hem Broken Beads Broken Belt Loop Broken Button Broken E…" at bounding box center [595, 309] width 273 height 36
select select
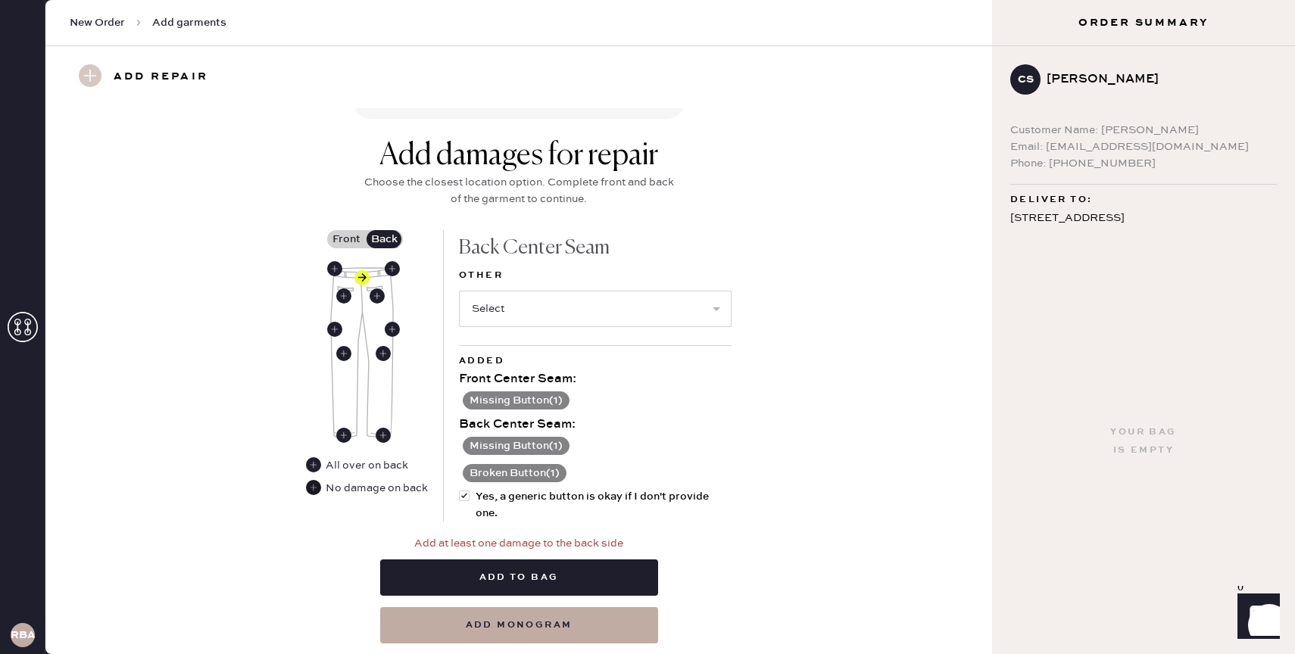
click at [317, 483] on use at bounding box center [313, 487] width 15 height 15
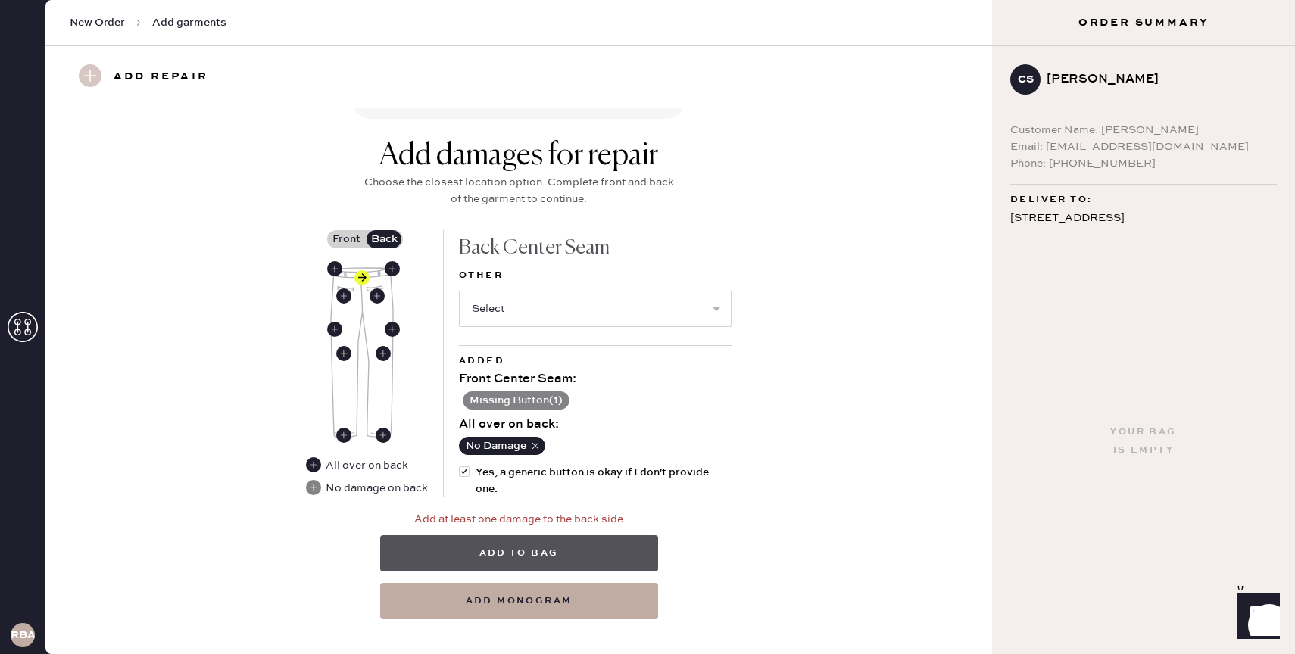
click at [519, 552] on button "Add to bag" at bounding box center [519, 553] width 278 height 36
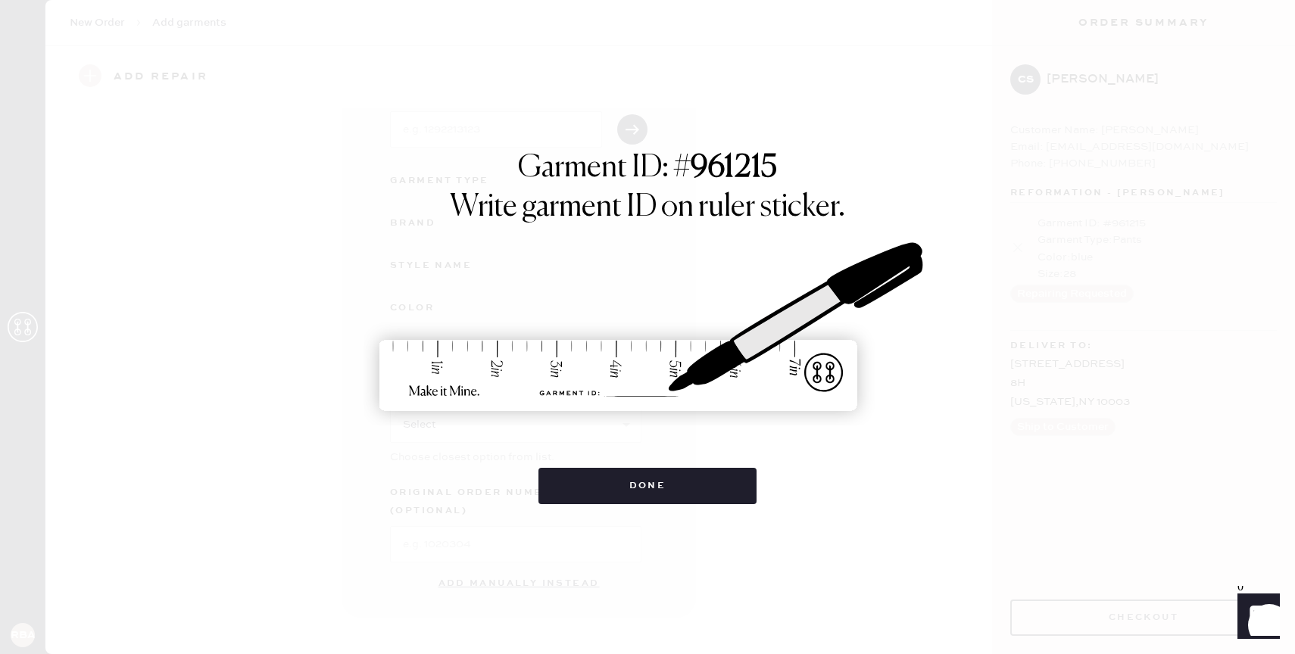
scroll to position [91, 0]
click at [657, 478] on button "Done" at bounding box center [647, 486] width 219 height 36
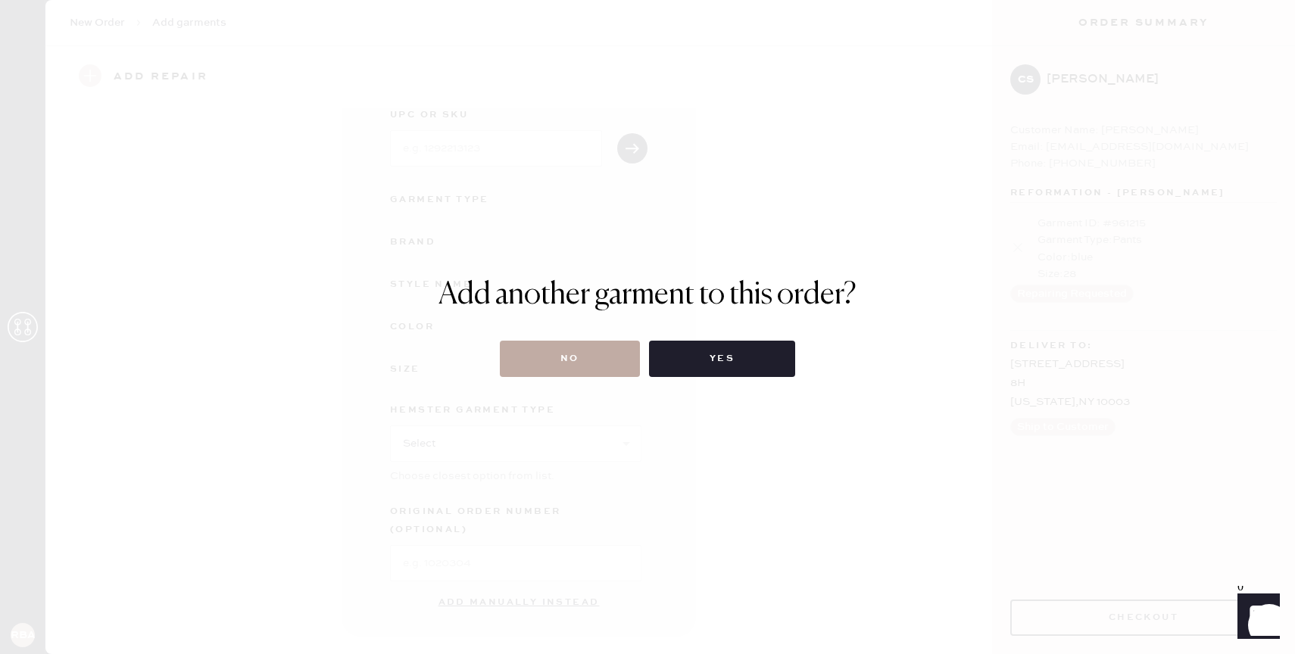
click at [575, 363] on button "No" at bounding box center [570, 359] width 140 height 36
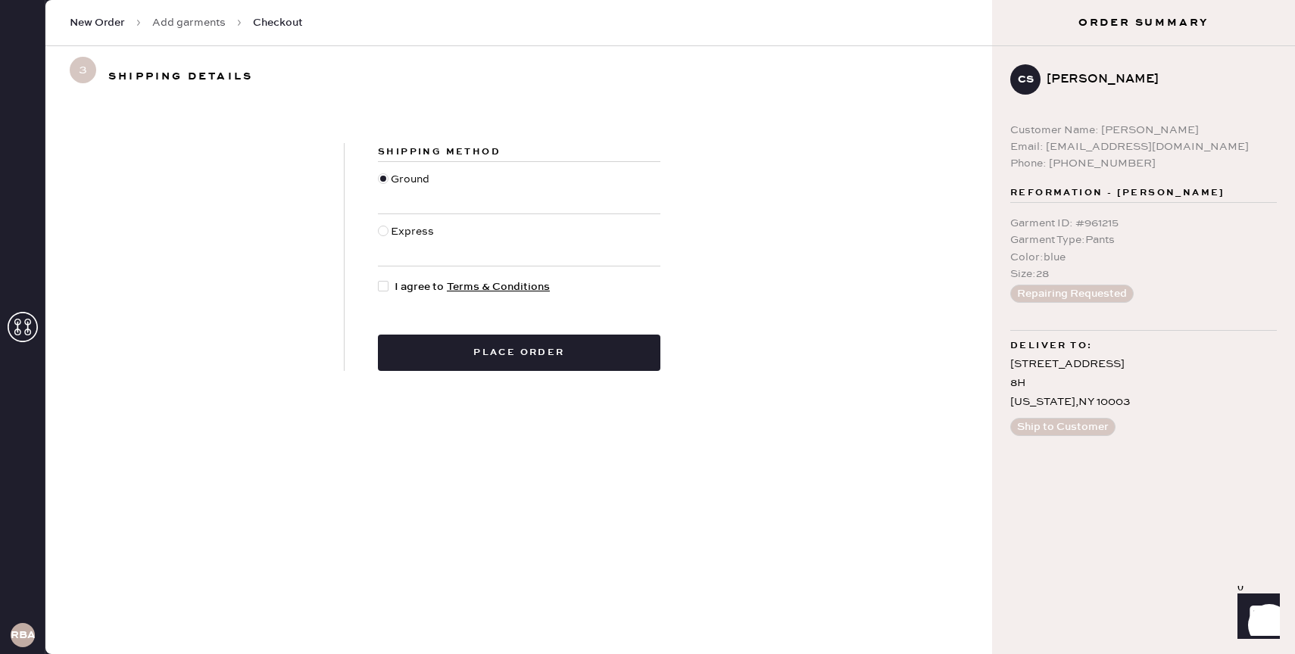
click at [388, 286] on div at bounding box center [386, 287] width 17 height 17
click at [379, 279] on input "I agree to Terms & Conditions" at bounding box center [378, 279] width 1 height 1
checkbox input "true"
click at [523, 368] on button "Place order" at bounding box center [519, 353] width 282 height 36
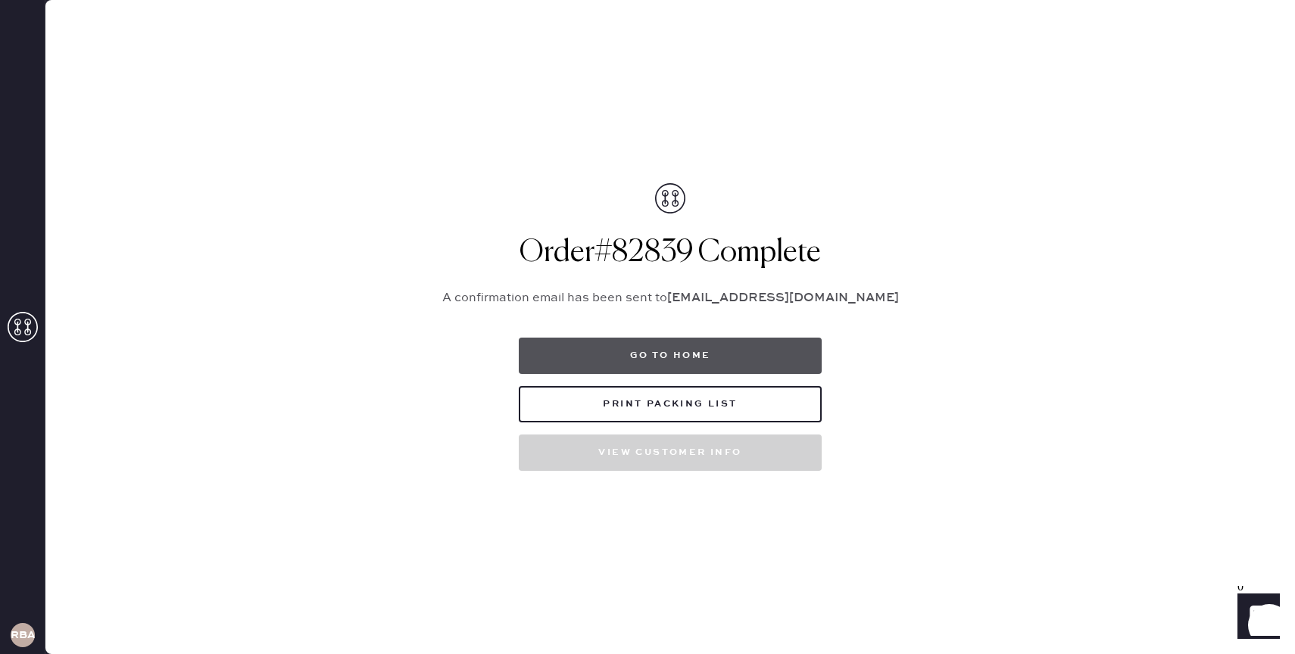
click at [647, 352] on button "Go to home" at bounding box center [670, 356] width 303 height 36
